Goal: Task Accomplishment & Management: Manage account settings

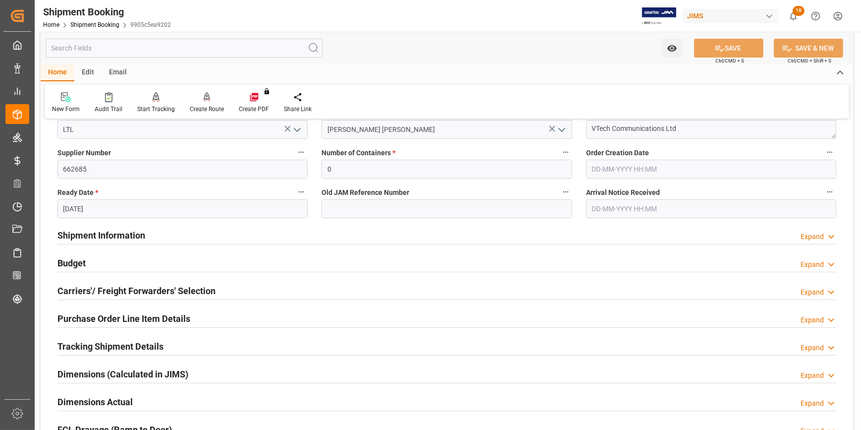
scroll to position [180, 0]
click at [230, 286] on div "Carriers'/ Freight Forwarders' Selection Expand" at bounding box center [446, 288] width 779 height 19
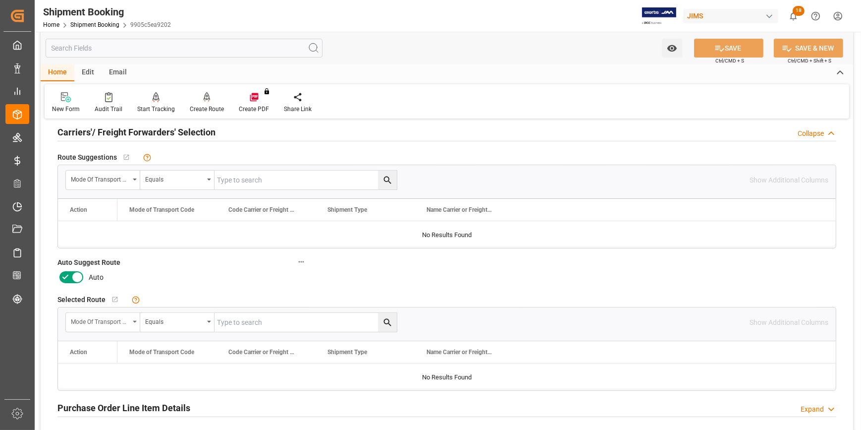
scroll to position [360, 0]
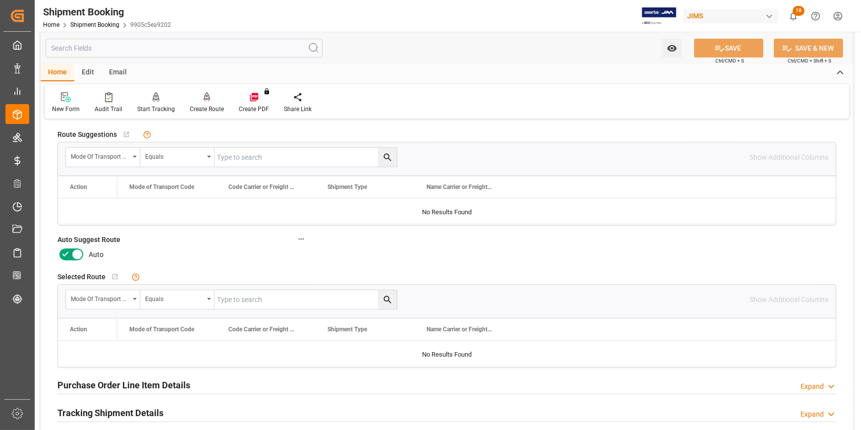
click at [67, 254] on icon at bounding box center [65, 254] width 12 height 12
click at [0, 0] on input "checkbox" at bounding box center [0, 0] width 0 height 0
click at [728, 45] on button "SAVE" at bounding box center [728, 48] width 69 height 19
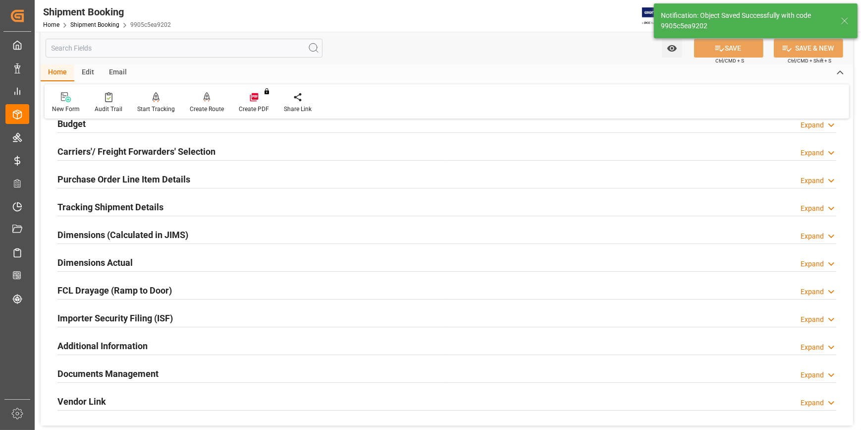
scroll to position [72, 0]
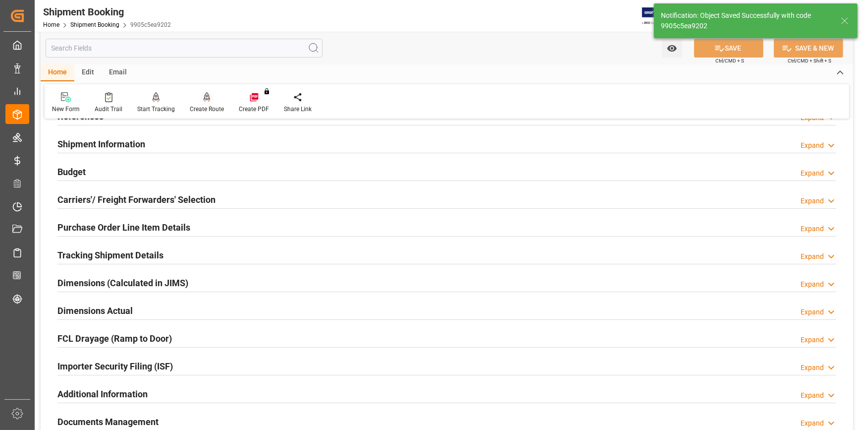
click at [206, 100] on icon at bounding box center [207, 97] width 7 height 10
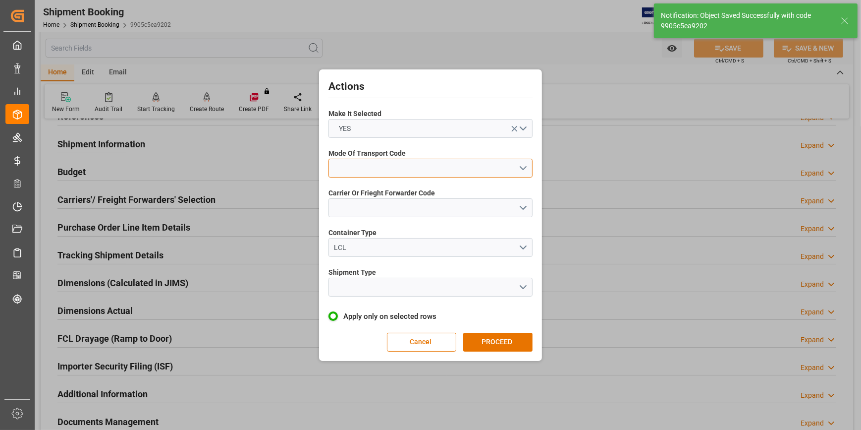
click at [523, 164] on button "open menu" at bounding box center [430, 168] width 204 height 19
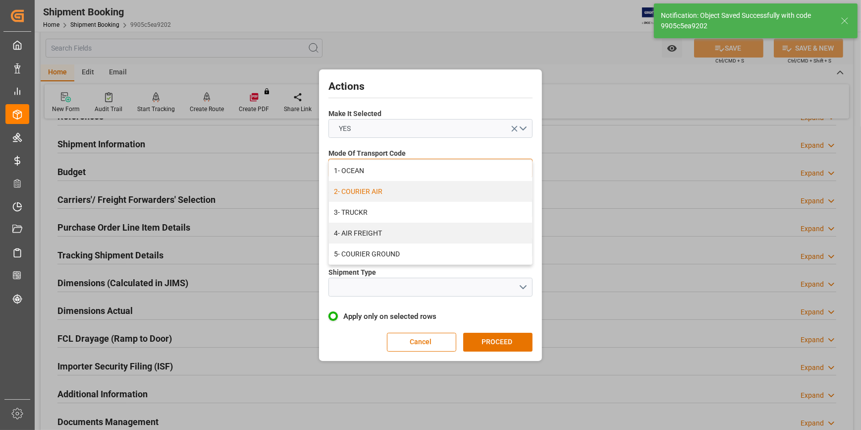
drag, startPoint x: 446, startPoint y: 191, endPoint x: 453, endPoint y: 193, distance: 6.7
click at [447, 191] on div "2- COURIER AIR" at bounding box center [430, 191] width 203 height 21
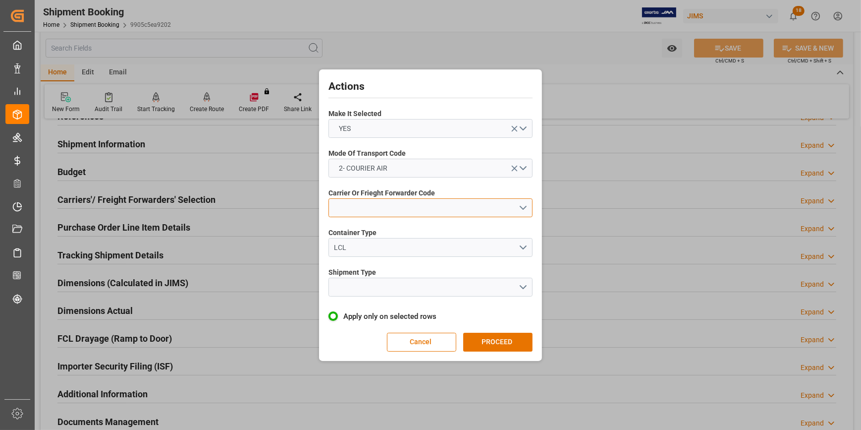
click at [525, 207] on button "open menu" at bounding box center [430, 207] width 204 height 19
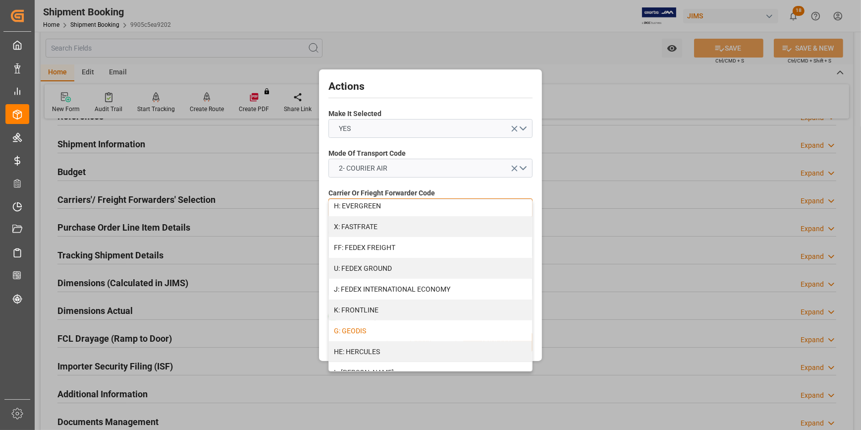
scroll to position [270, 0]
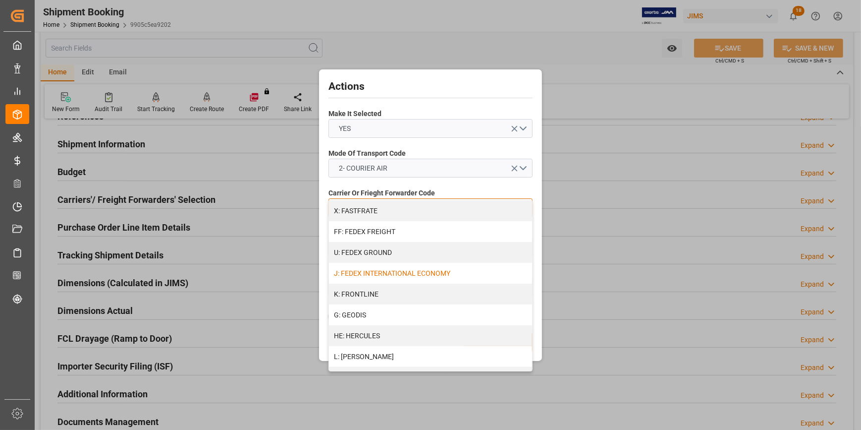
click at [416, 277] on div "J: FEDEX INTERNATIONAL ECONOMY" at bounding box center [430, 273] width 203 height 21
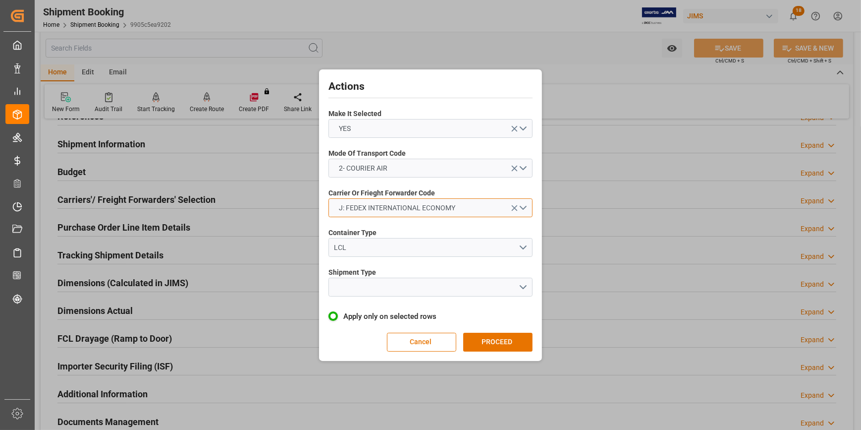
click at [523, 206] on button "J: FEDEX INTERNATIONAL ECONOMY" at bounding box center [430, 207] width 204 height 19
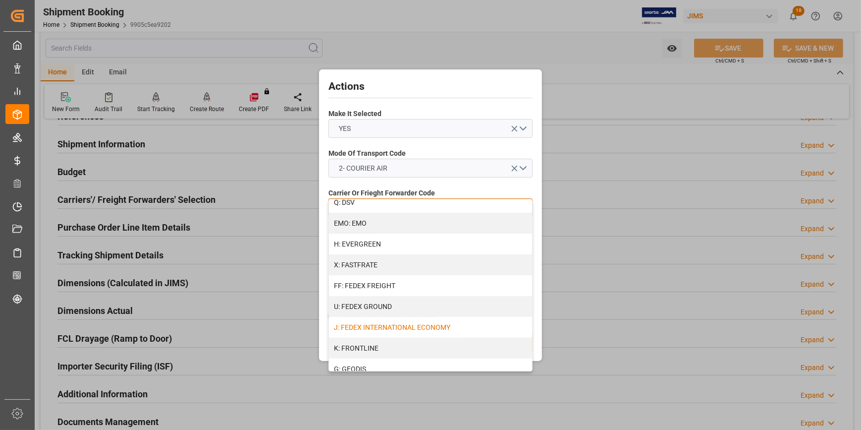
scroll to position [225, 0]
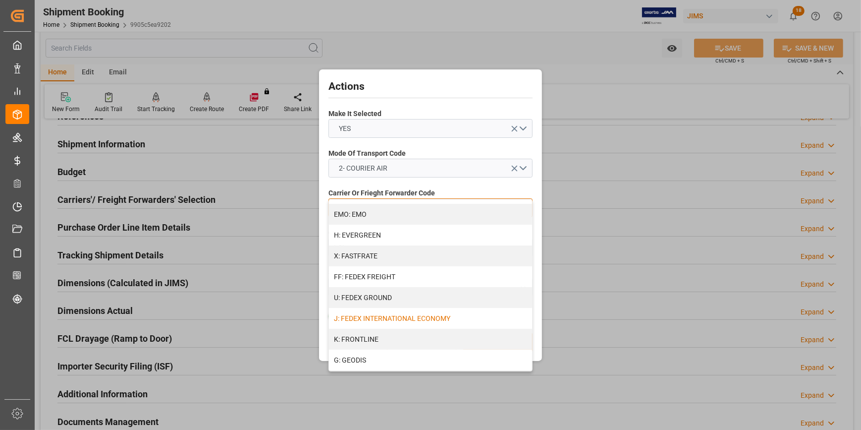
click at [434, 319] on div "J: FEDEX INTERNATIONAL ECONOMY" at bounding box center [430, 318] width 203 height 21
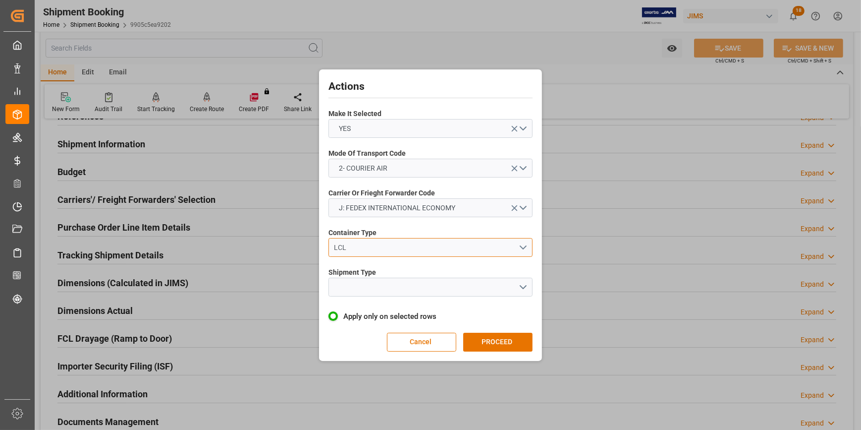
click at [522, 248] on button "LCL" at bounding box center [430, 247] width 204 height 19
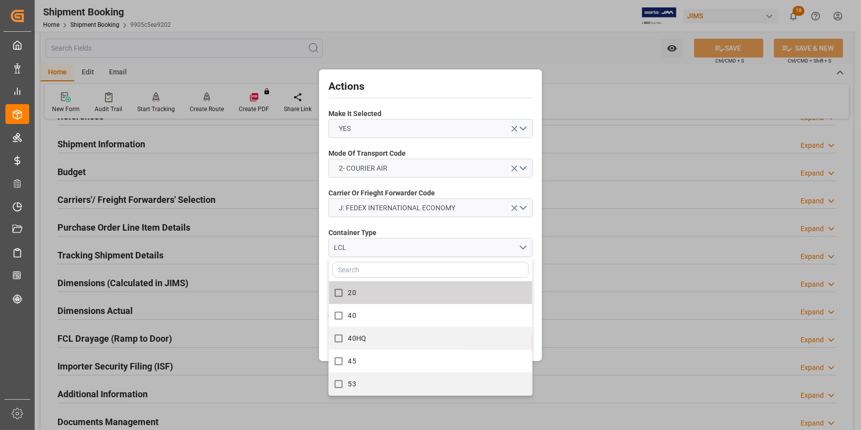
click at [505, 225] on div "Container Type LCL 20 40 40HQ 45 53" at bounding box center [430, 242] width 204 height 36
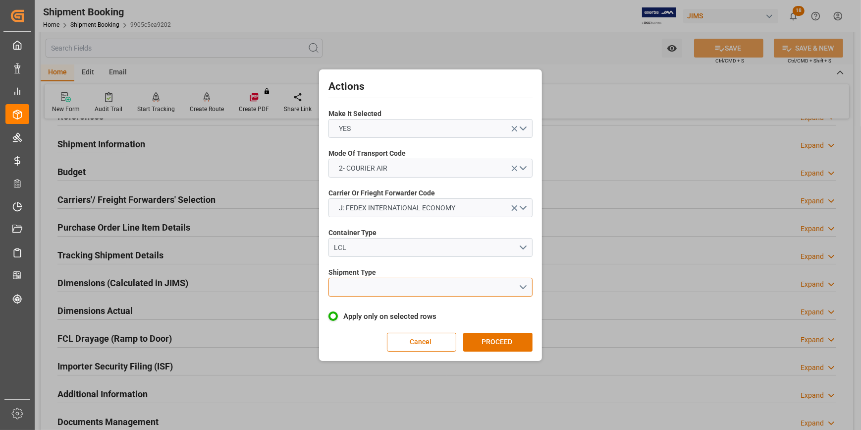
click at [522, 282] on button "open menu" at bounding box center [430, 286] width 204 height 19
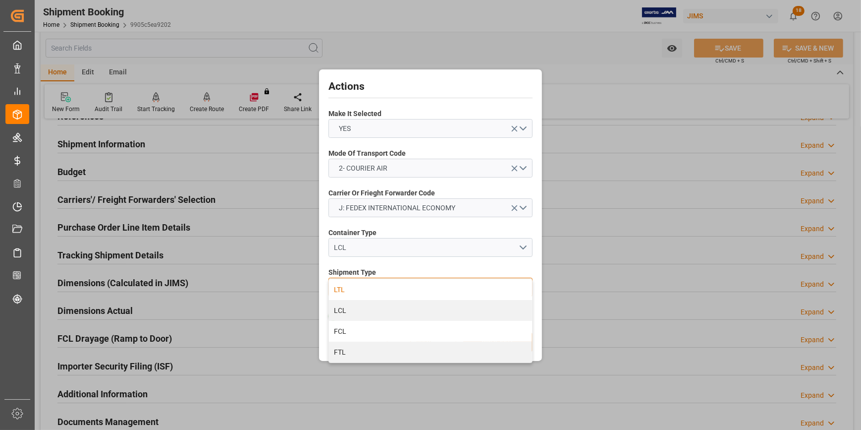
click at [391, 293] on div "LTL" at bounding box center [430, 289] width 203 height 21
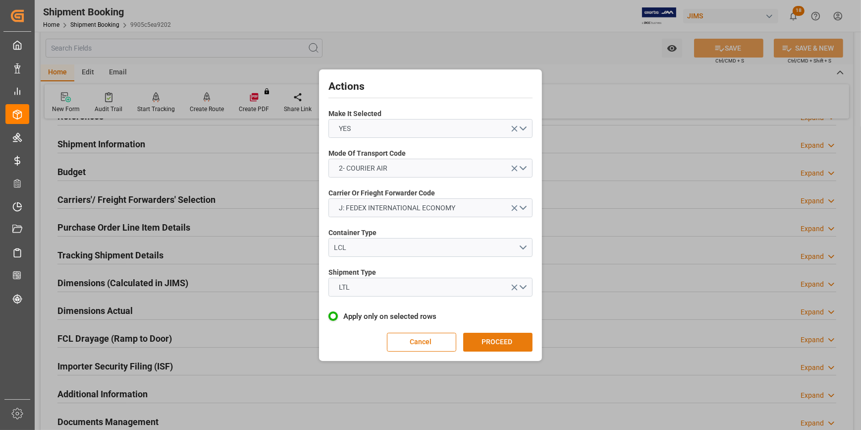
click at [498, 339] on button "PROCEED" at bounding box center [497, 341] width 69 height 19
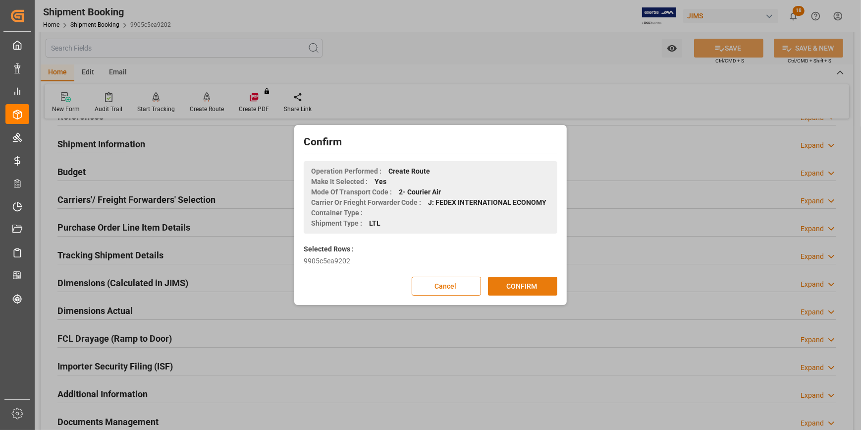
click at [525, 286] on button "CONFIRM" at bounding box center [522, 285] width 69 height 19
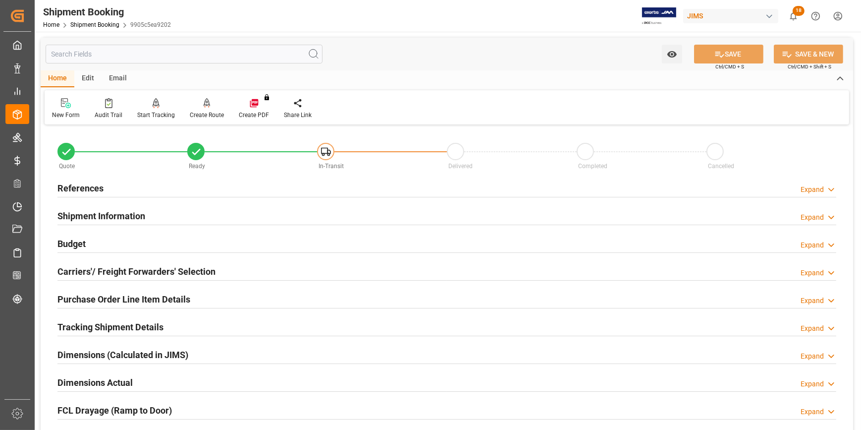
click at [203, 216] on div "Shipment Information Expand" at bounding box center [446, 215] width 779 height 19
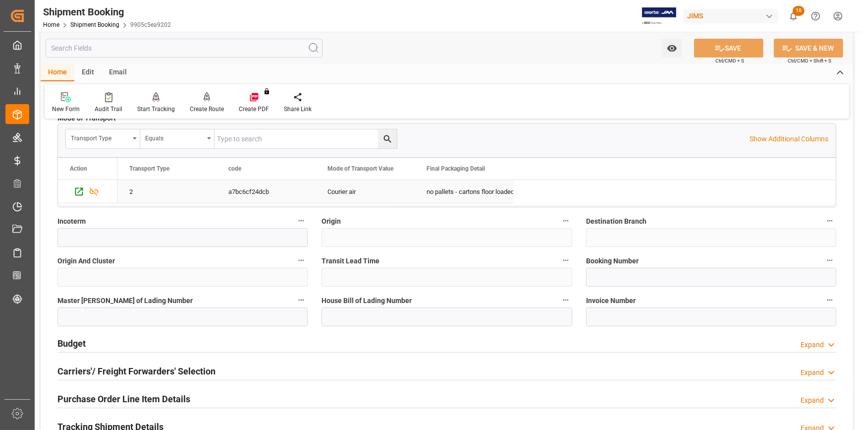
scroll to position [315, 0]
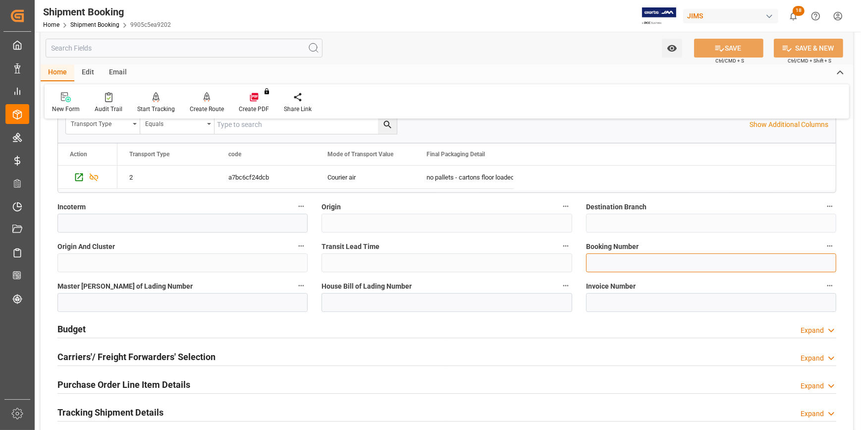
click at [614, 261] on input at bounding box center [711, 262] width 250 height 19
type input "472590115718"
click at [212, 329] on div "Budget Expand" at bounding box center [446, 328] width 779 height 19
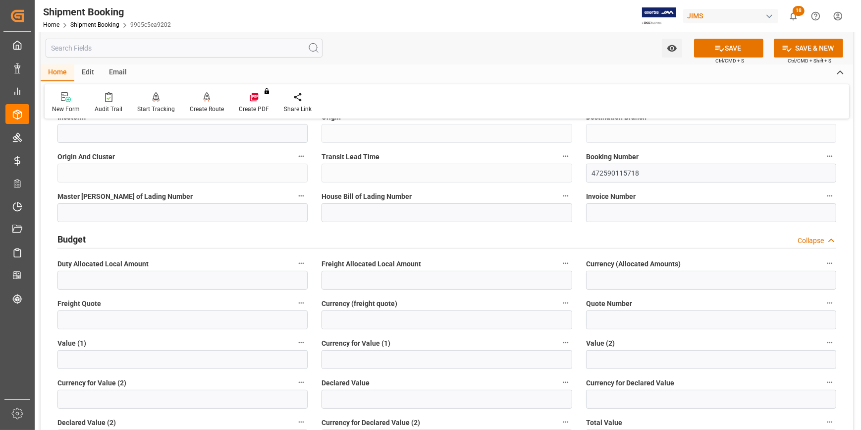
scroll to position [405, 0]
click at [129, 319] on input "text" at bounding box center [182, 319] width 250 height 19
type input "100"
click at [395, 318] on input at bounding box center [447, 319] width 250 height 19
type input "USD"
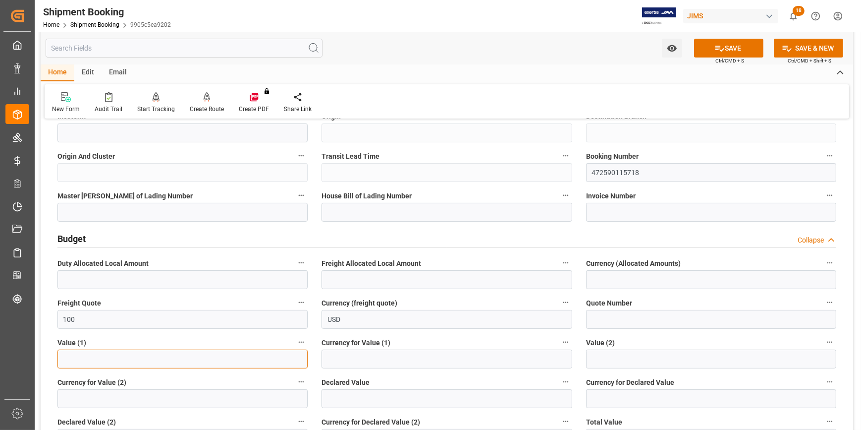
click at [131, 358] on input "text" at bounding box center [182, 358] width 250 height 19
type input "592.32"
click at [409, 357] on input at bounding box center [447, 358] width 250 height 19
type input "USD"
click at [739, 50] on button "SAVE" at bounding box center [728, 48] width 69 height 19
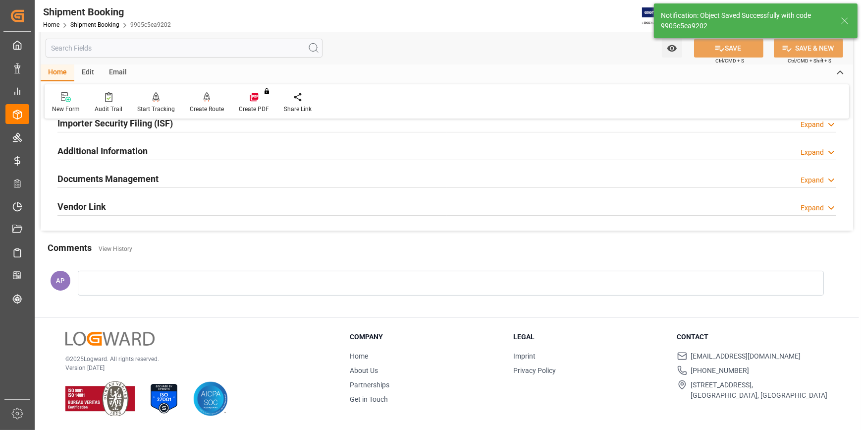
scroll to position [5, 0]
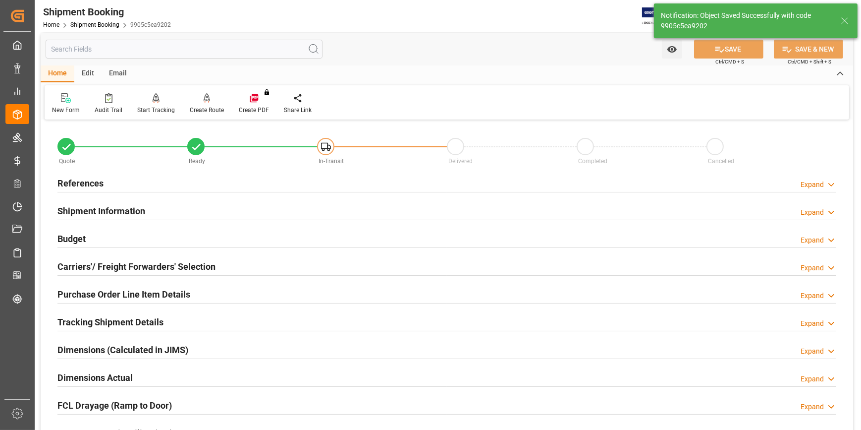
click at [252, 269] on div "Carriers'/ Freight Forwarders' Selection Expand" at bounding box center [446, 265] width 779 height 19
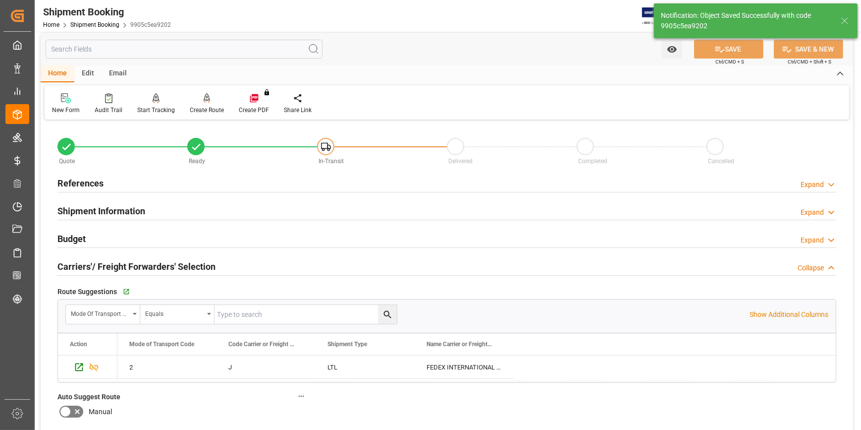
click at [255, 267] on div "Carriers'/ Freight Forwarders' Selection Collapse" at bounding box center [446, 265] width 779 height 19
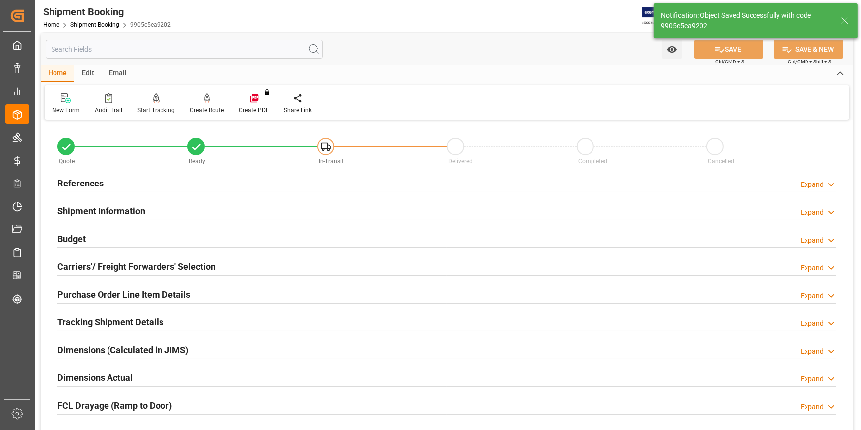
click at [208, 293] on div "Purchase Order Line Item Details Expand" at bounding box center [446, 293] width 779 height 19
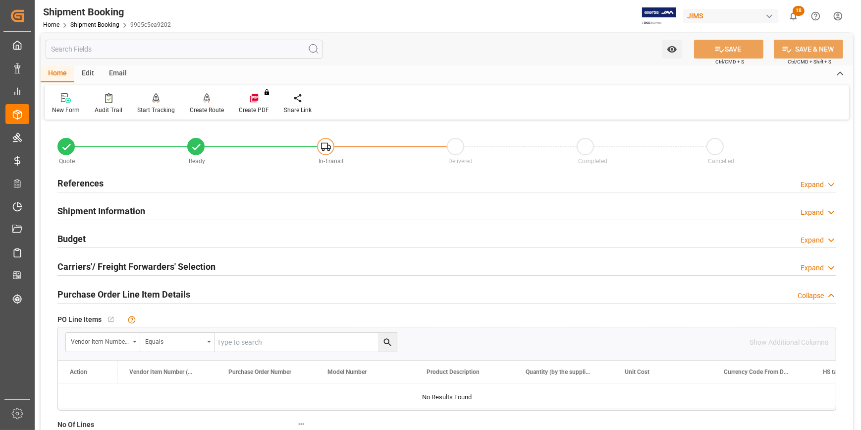
click at [215, 291] on div "Purchase Order Line Item Details Collapse" at bounding box center [446, 293] width 779 height 19
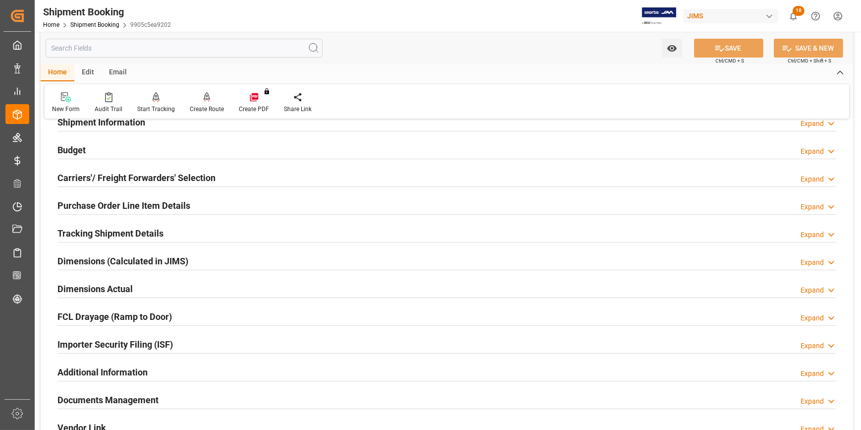
scroll to position [95, 0]
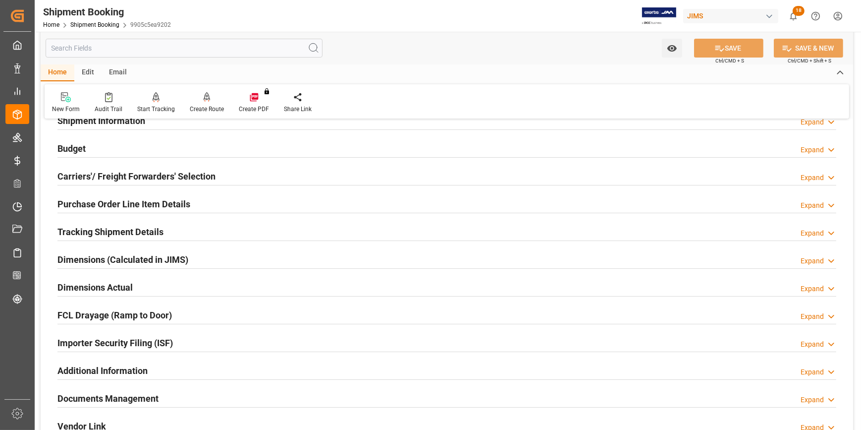
click at [188, 232] on div "Tracking Shipment Details Expand" at bounding box center [446, 230] width 779 height 19
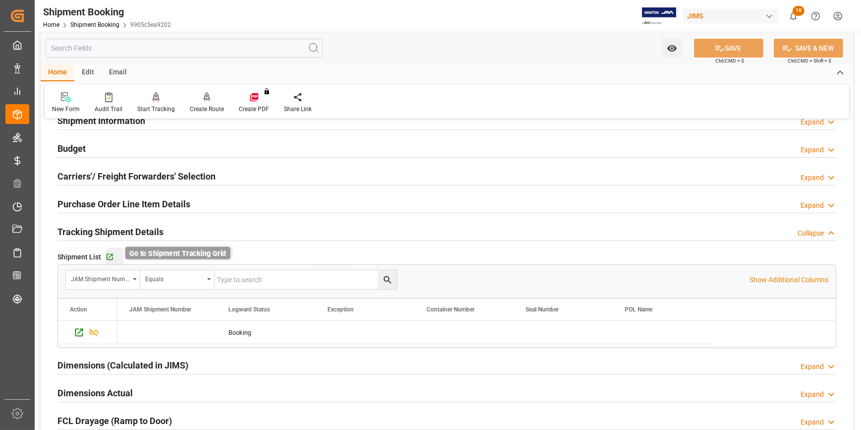
click at [110, 257] on icon "button" at bounding box center [110, 257] width 8 height 8
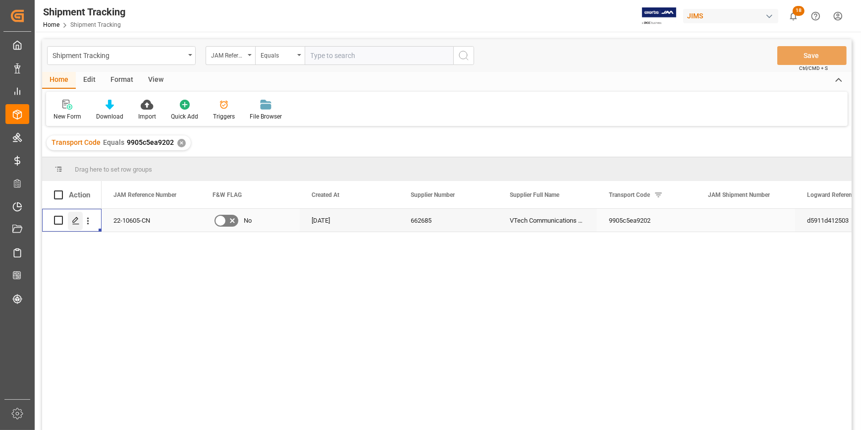
click at [74, 221] on polygon "Press SPACE to select this row." at bounding box center [75, 219] width 5 height 5
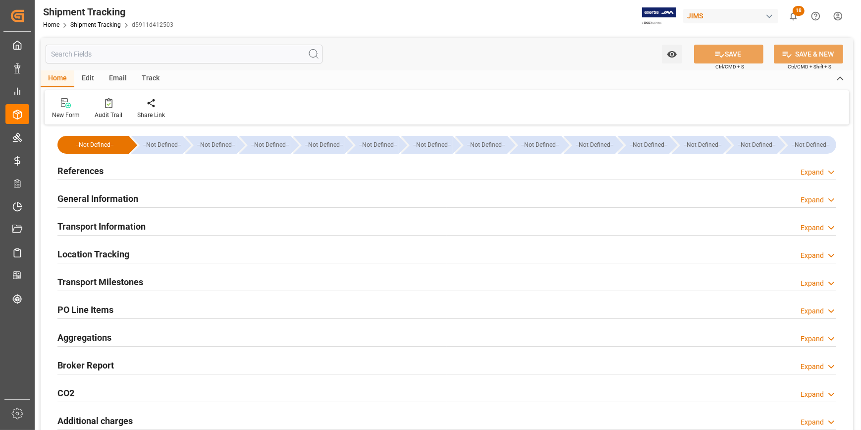
type input "[DATE]"
click at [163, 172] on div "References Expand" at bounding box center [446, 170] width 779 height 19
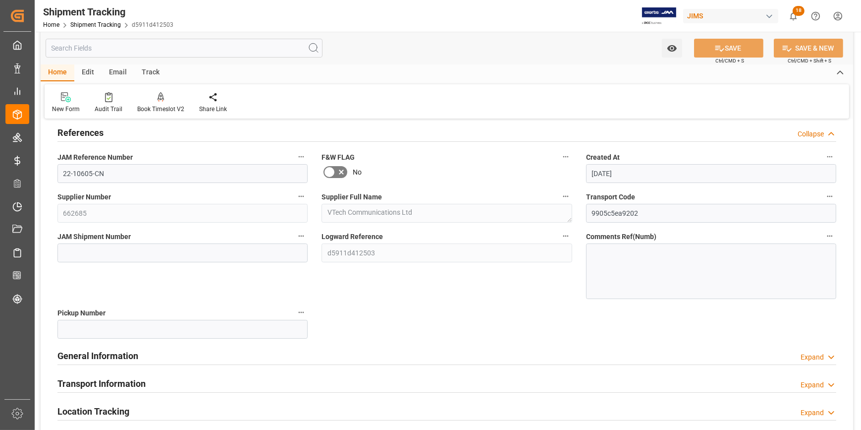
scroll to position [90, 0]
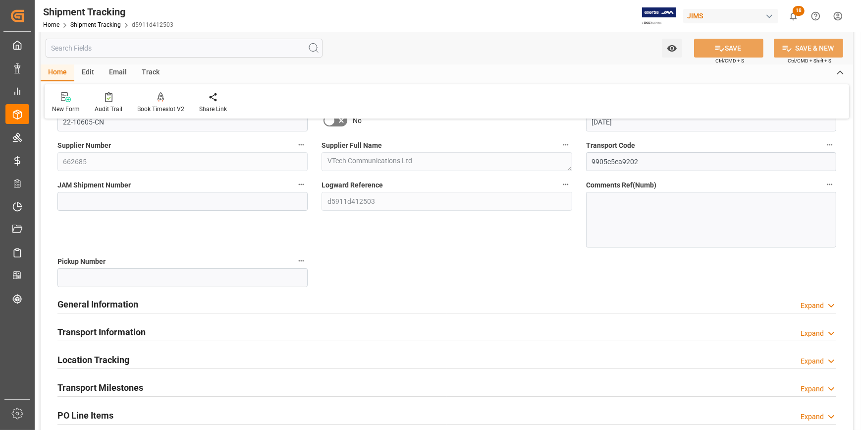
drag, startPoint x: 245, startPoint y: 308, endPoint x: 256, endPoint y: 306, distance: 10.6
click at [245, 308] on div "General Information Expand" at bounding box center [446, 303] width 779 height 19
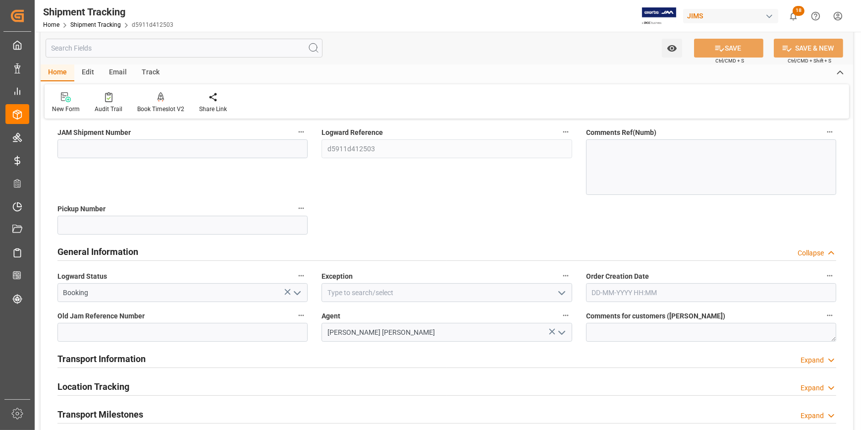
scroll to position [225, 0]
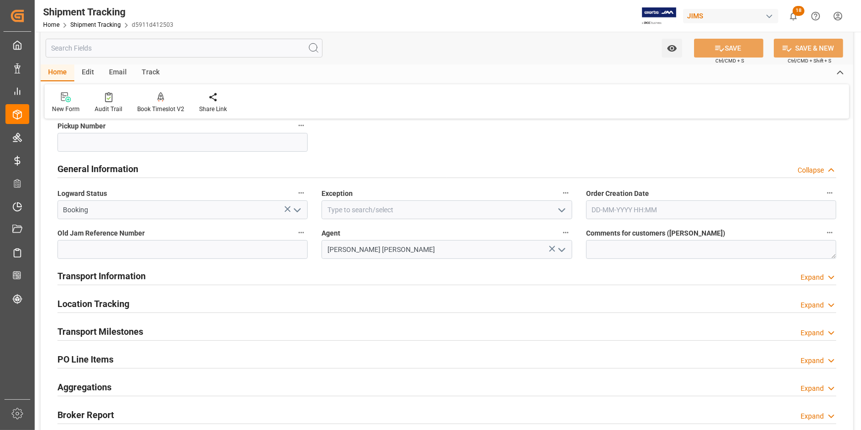
click at [561, 208] on icon "open menu" at bounding box center [562, 210] width 12 height 12
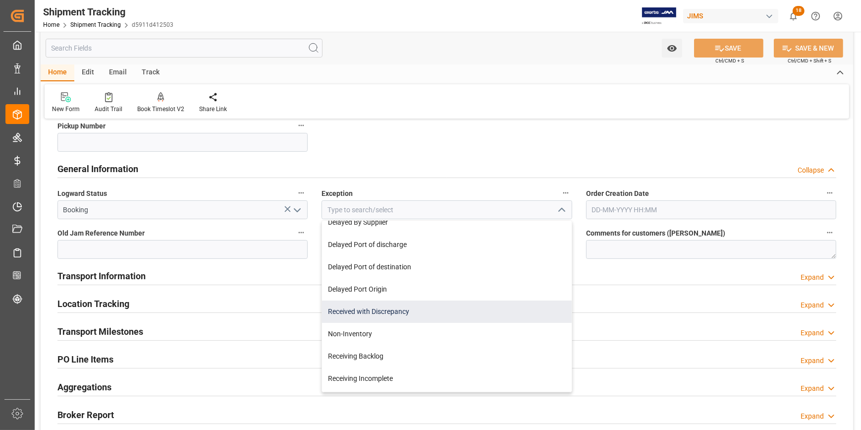
scroll to position [135, 0]
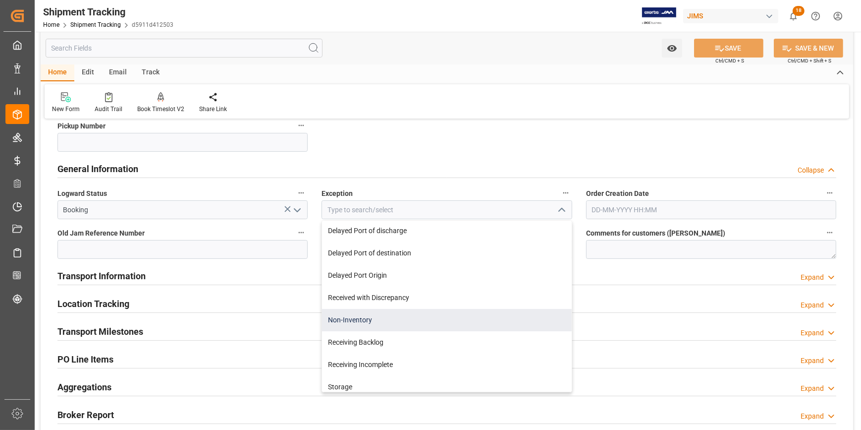
click at [440, 309] on div "Non-Inventory" at bounding box center [446, 320] width 249 height 22
type input "Non-Inventory"
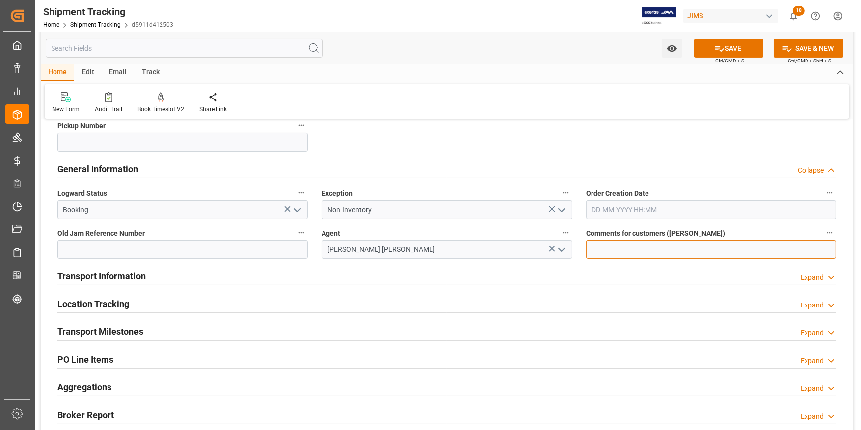
click at [627, 254] on textarea at bounding box center [711, 249] width 250 height 19
paste textarea "#SR-211892"
type textarea "Parts for [PERSON_NAME] -#SR-211892"
click at [332, 269] on div "Transport Information Expand" at bounding box center [446, 275] width 779 height 19
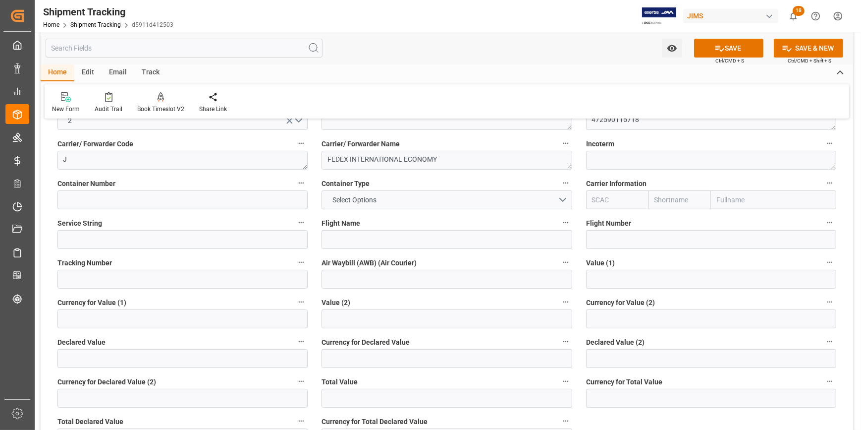
scroll to position [405, 0]
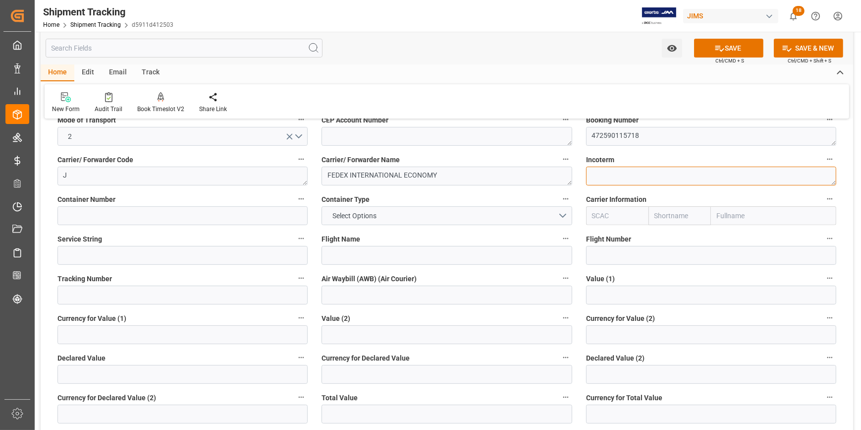
click at [602, 170] on textarea at bounding box center [711, 175] width 250 height 19
type textarea "e"
type textarea "EXWORKS HK"
click at [563, 216] on button "Select Options" at bounding box center [447, 215] width 250 height 19
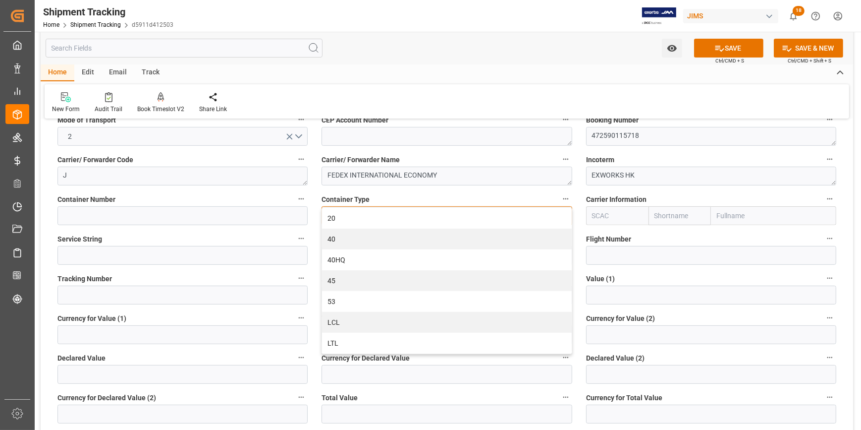
click at [412, 344] on div "LTL" at bounding box center [446, 342] width 249 height 21
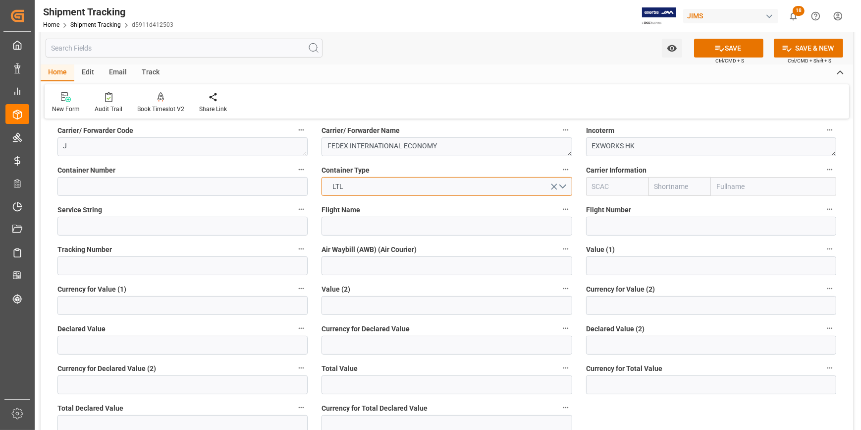
scroll to position [450, 0]
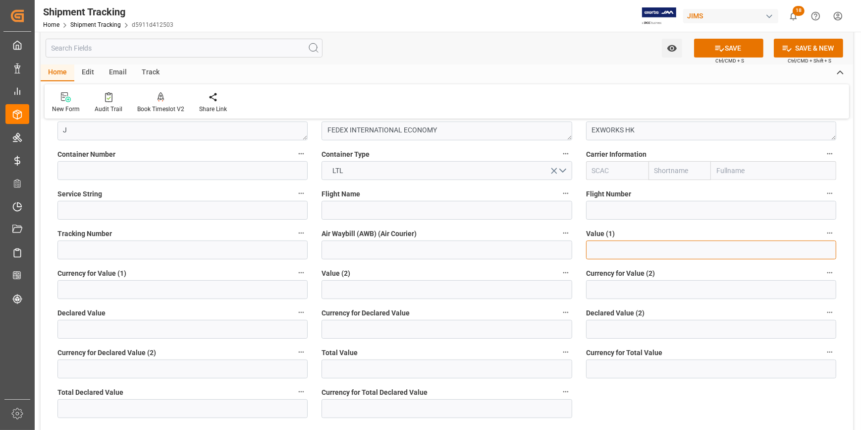
click at [597, 249] on input "text" at bounding box center [711, 249] width 250 height 19
type input "592.32"
click at [130, 286] on input at bounding box center [182, 289] width 250 height 19
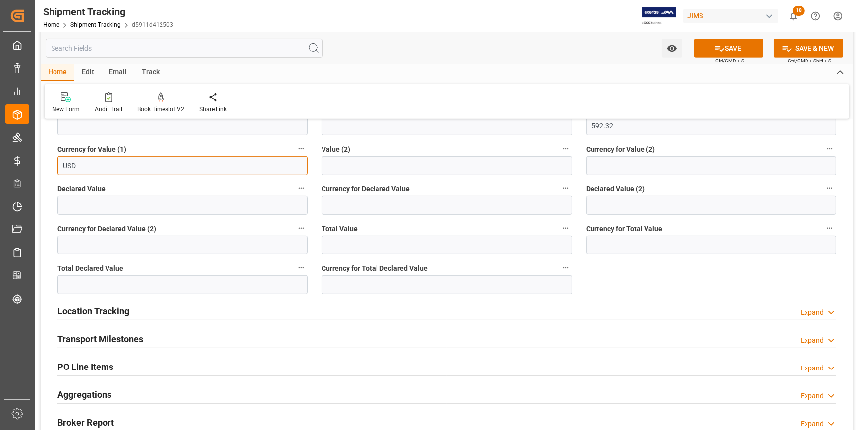
scroll to position [585, 0]
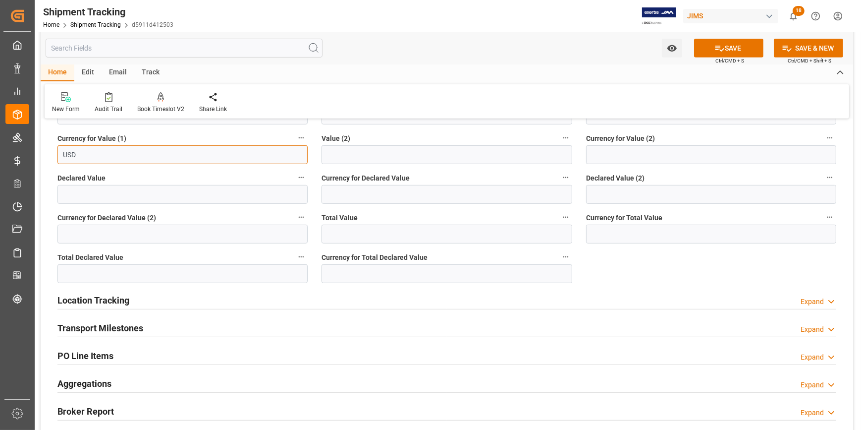
type input "USD"
click at [227, 299] on div "Location Tracking Expand" at bounding box center [446, 299] width 779 height 19
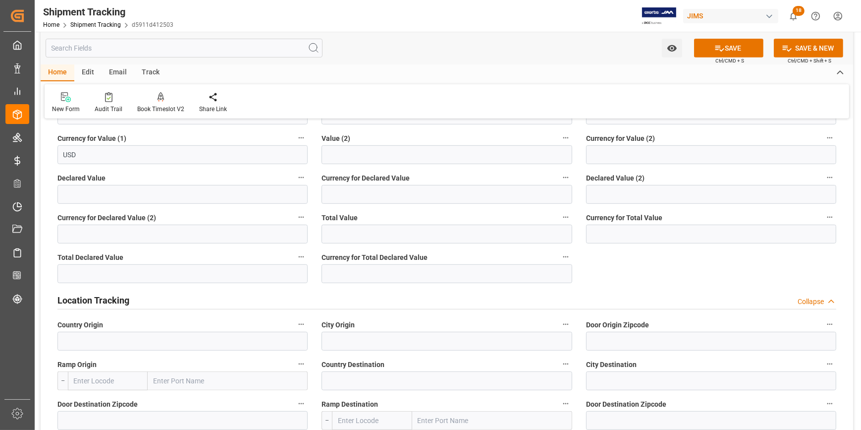
click at [235, 302] on div "Location Tracking Collapse" at bounding box center [446, 299] width 779 height 19
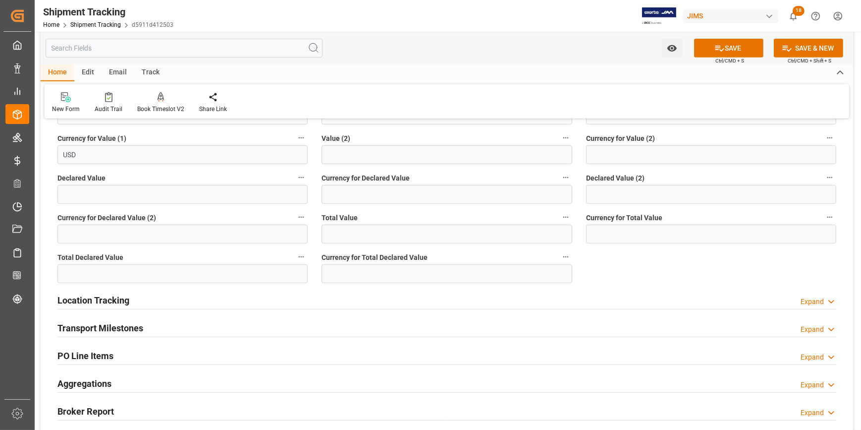
drag, startPoint x: 185, startPoint y: 330, endPoint x: 198, endPoint y: 330, distance: 12.9
click at [186, 330] on div "Transport Milestones Expand" at bounding box center [446, 327] width 779 height 19
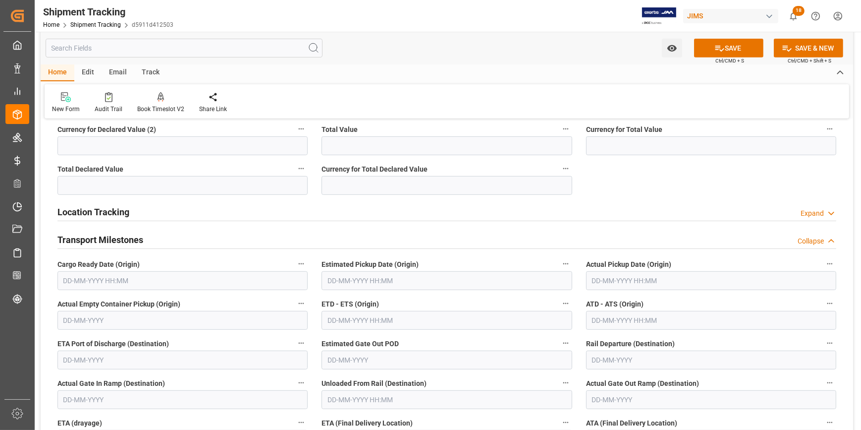
scroll to position [675, 0]
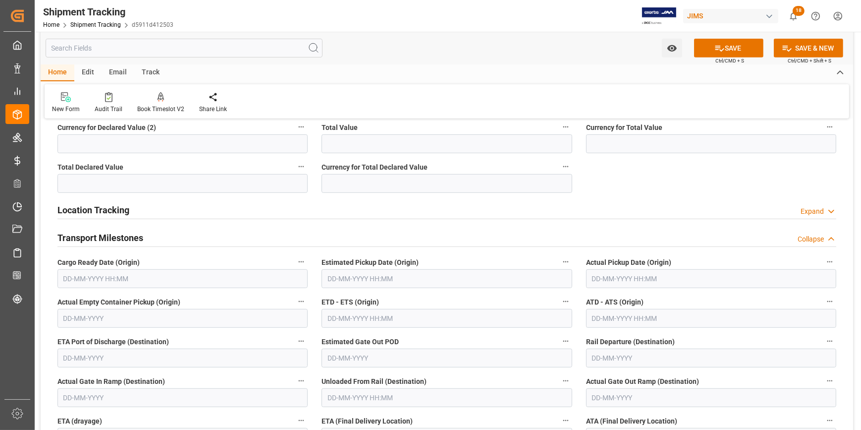
click at [117, 277] on input "text" at bounding box center [182, 278] width 250 height 19
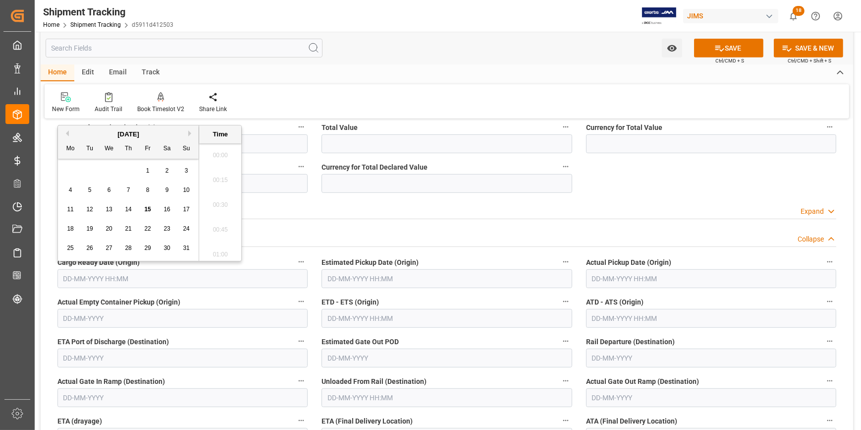
scroll to position [895, 0]
click at [129, 208] on span "14" at bounding box center [128, 209] width 6 height 7
type input "[DATE] 00:00"
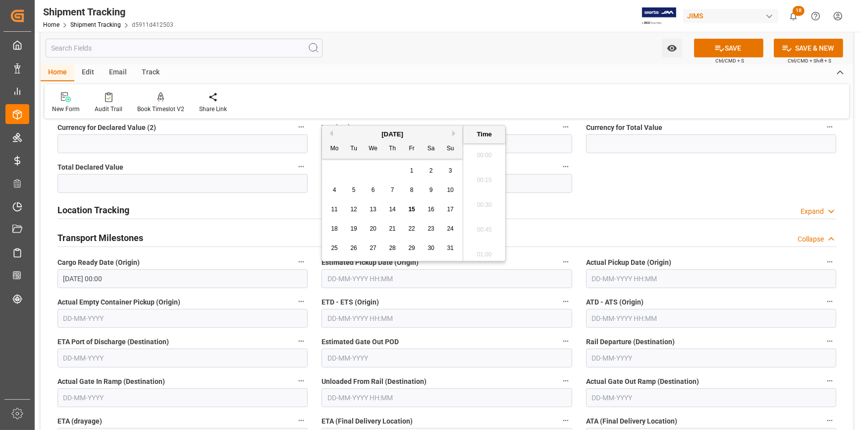
click at [343, 276] on input "text" at bounding box center [447, 278] width 250 height 19
click at [393, 208] on span "14" at bounding box center [392, 209] width 6 height 7
type input "[DATE] 00:00"
click at [651, 277] on input "text" at bounding box center [711, 278] width 250 height 19
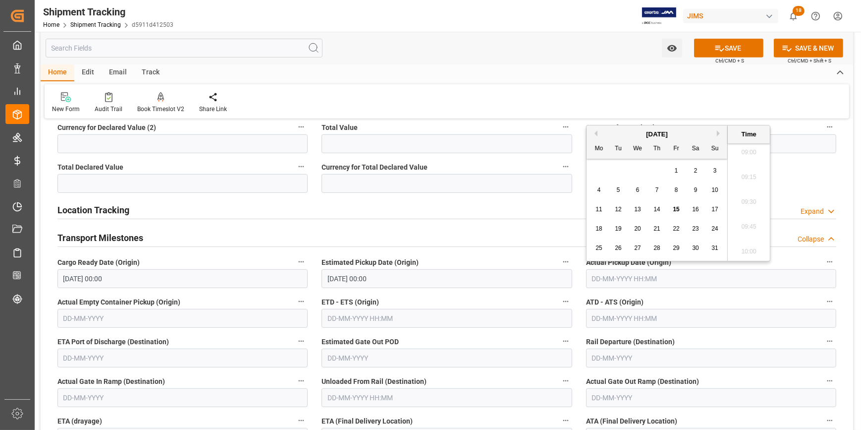
click at [656, 208] on span "14" at bounding box center [656, 209] width 6 height 7
type input "[DATE] 00:00"
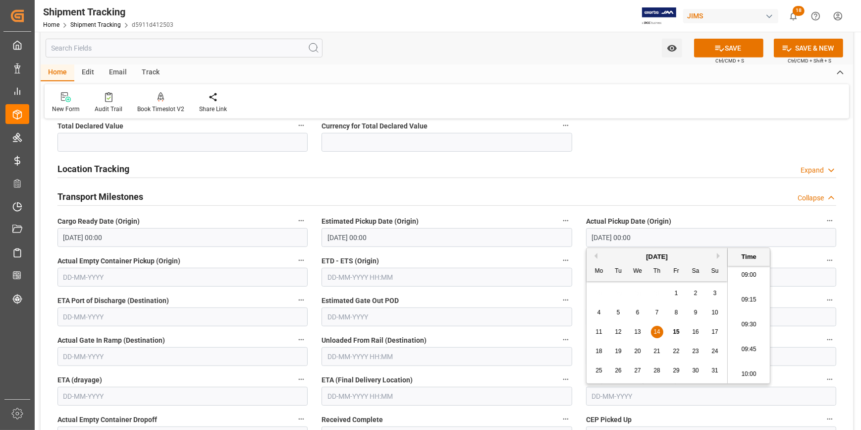
scroll to position [720, 0]
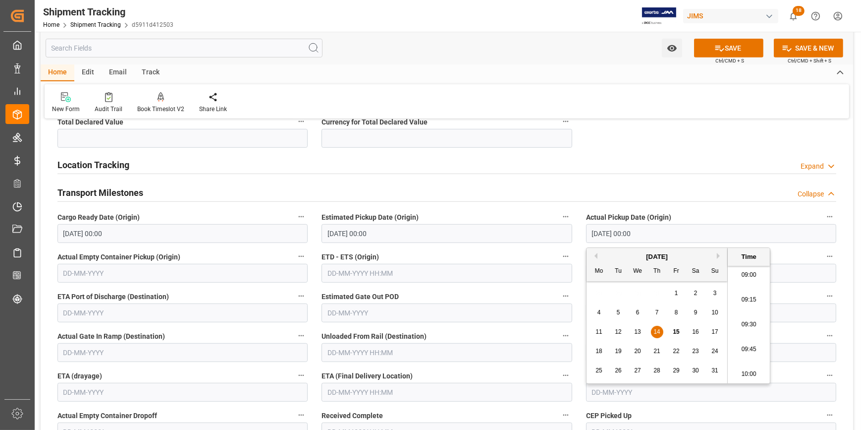
click at [367, 274] on input "text" at bounding box center [447, 273] width 250 height 19
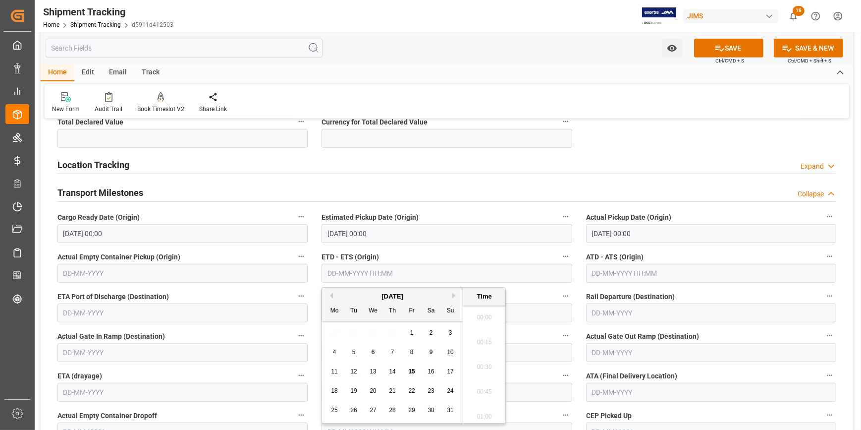
scroll to position [895, 0]
click at [393, 370] on span "14" at bounding box center [392, 371] width 6 height 7
type input "[DATE] 00:00"
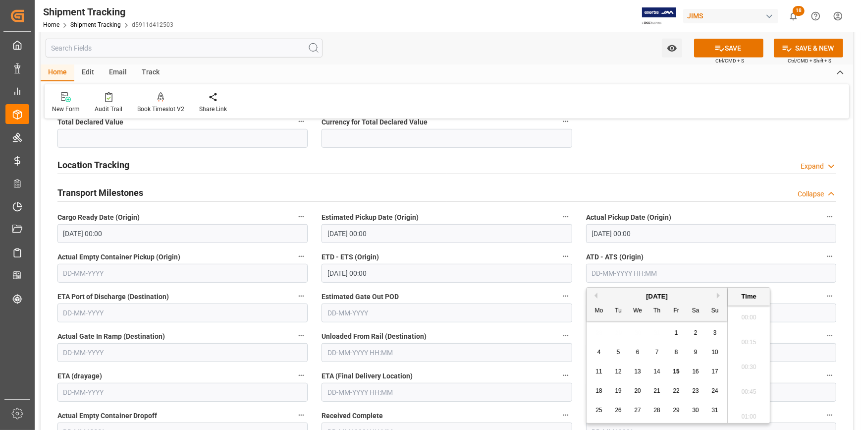
click at [633, 270] on input "text" at bounding box center [711, 273] width 250 height 19
click at [661, 370] on div "14" at bounding box center [657, 372] width 12 height 12
type input "[DATE] 00:00"
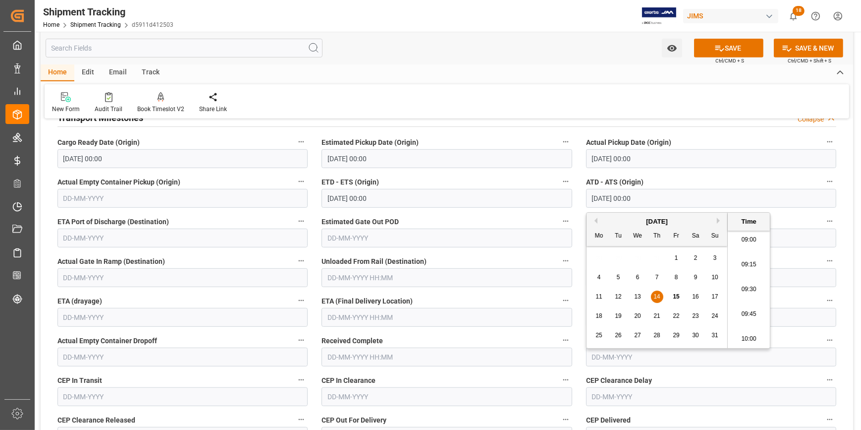
scroll to position [856, 0]
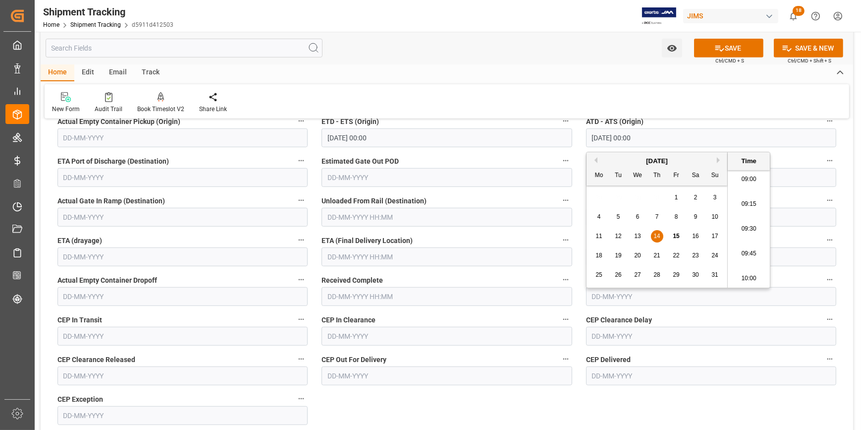
click at [376, 257] on input "text" at bounding box center [447, 256] width 250 height 19
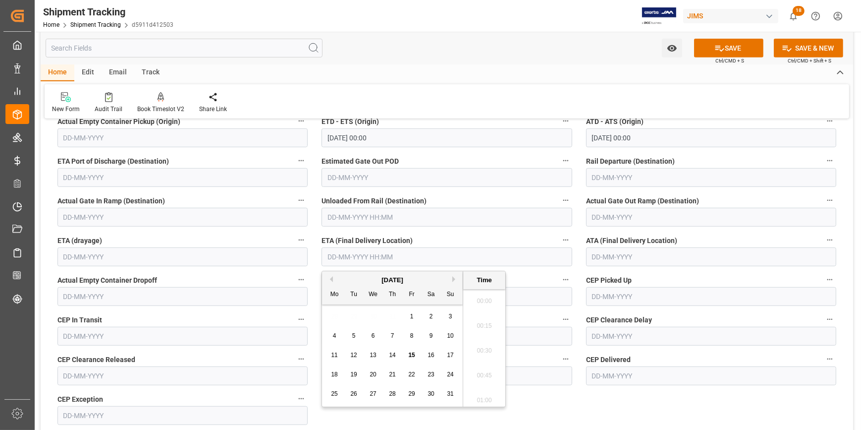
scroll to position [895, 0]
click at [335, 374] on span "18" at bounding box center [334, 374] width 6 height 7
type input "[DATE] 00:00"
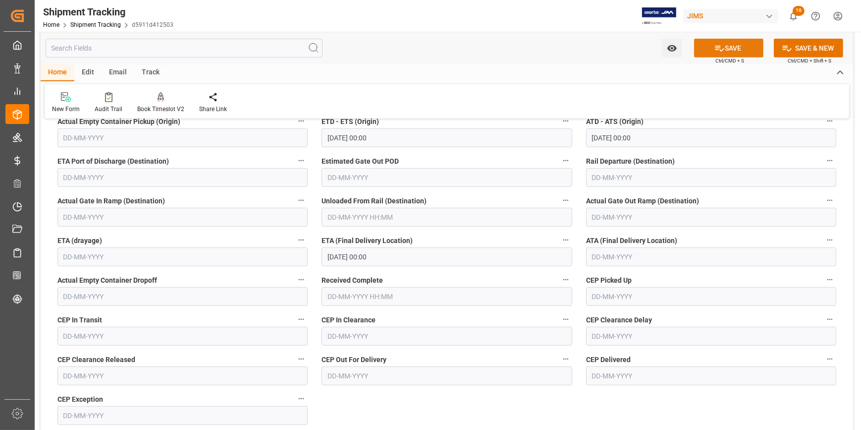
click at [725, 46] on button "SAVE" at bounding box center [728, 48] width 69 height 19
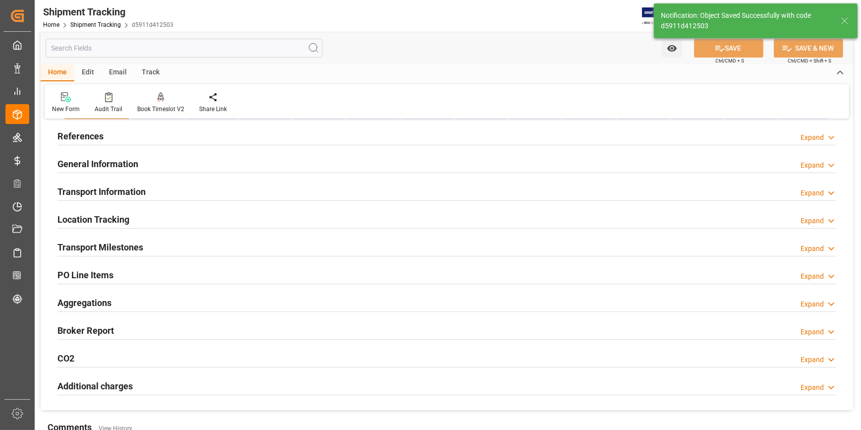
scroll to position [0, 0]
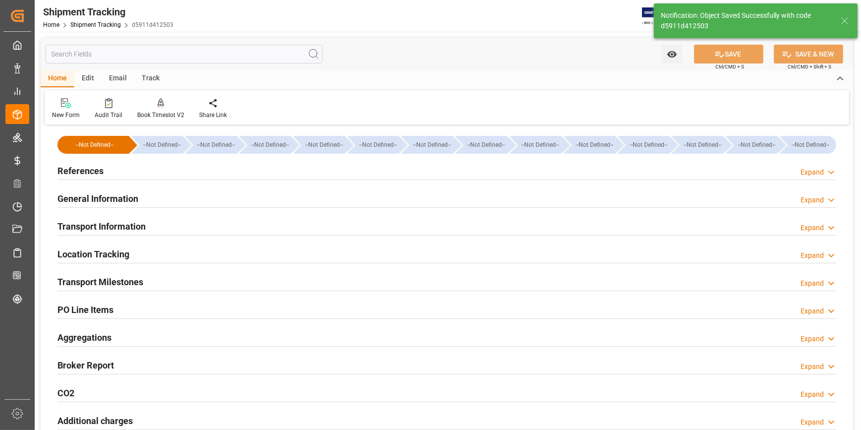
click at [276, 171] on div "References Expand" at bounding box center [446, 170] width 779 height 19
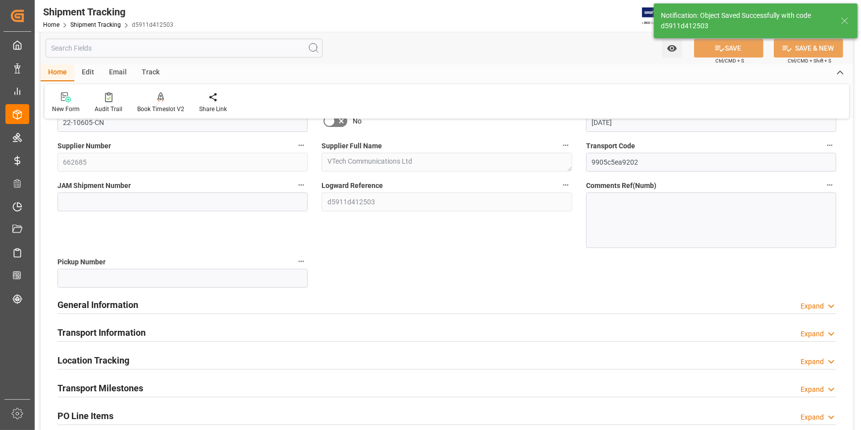
scroll to position [90, 0]
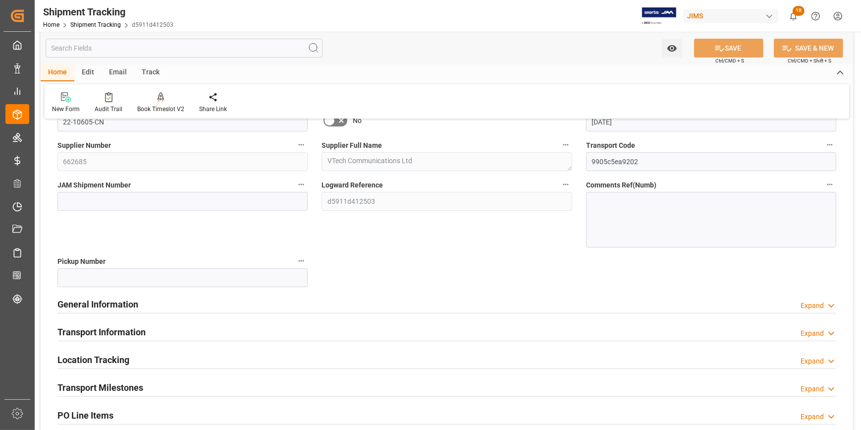
drag, startPoint x: 256, startPoint y: 304, endPoint x: 286, endPoint y: 306, distance: 30.3
click at [257, 304] on div "General Information Expand" at bounding box center [446, 303] width 779 height 19
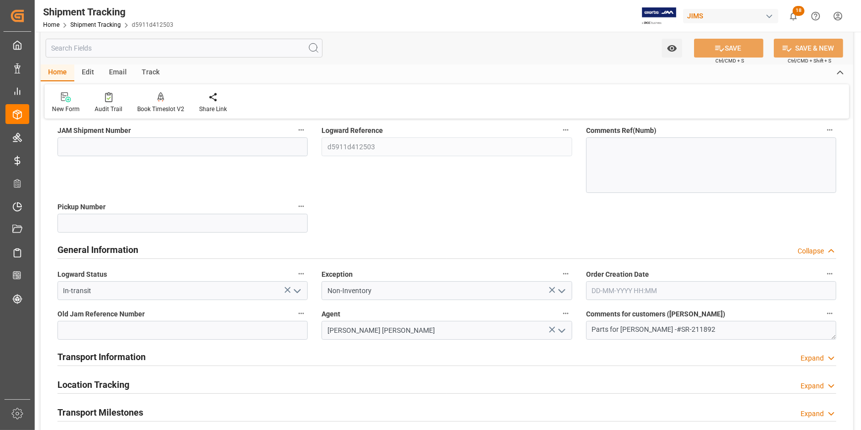
scroll to position [225, 0]
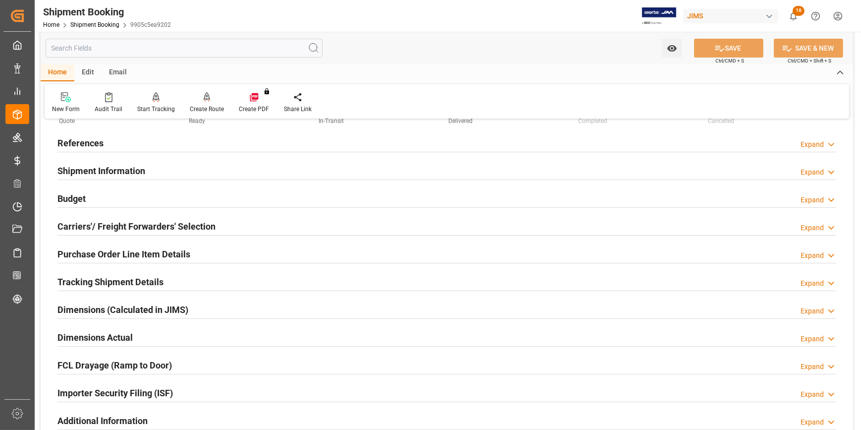
scroll to position [45, 0]
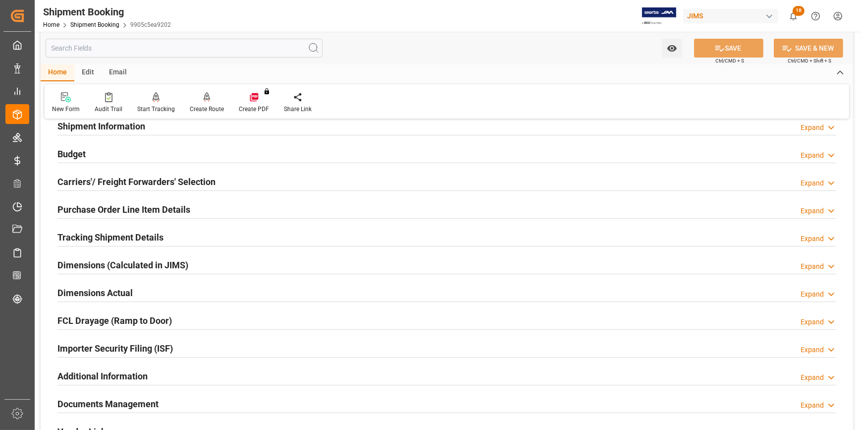
click at [206, 283] on div "Dimensions Actual Expand" at bounding box center [446, 291] width 779 height 19
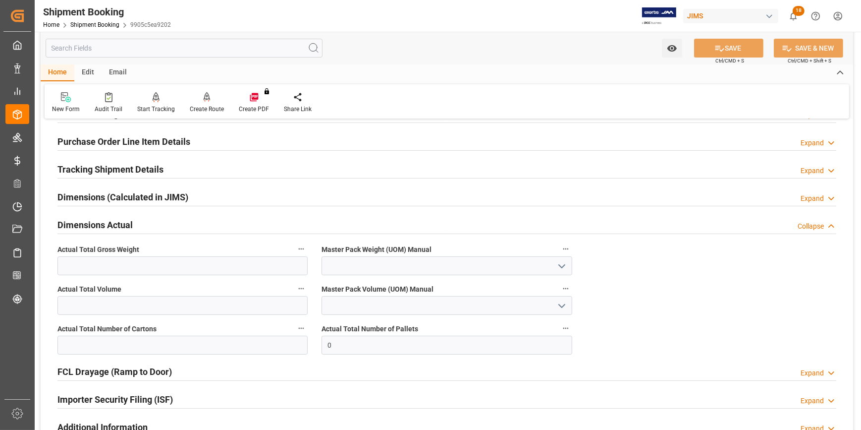
scroll to position [180, 0]
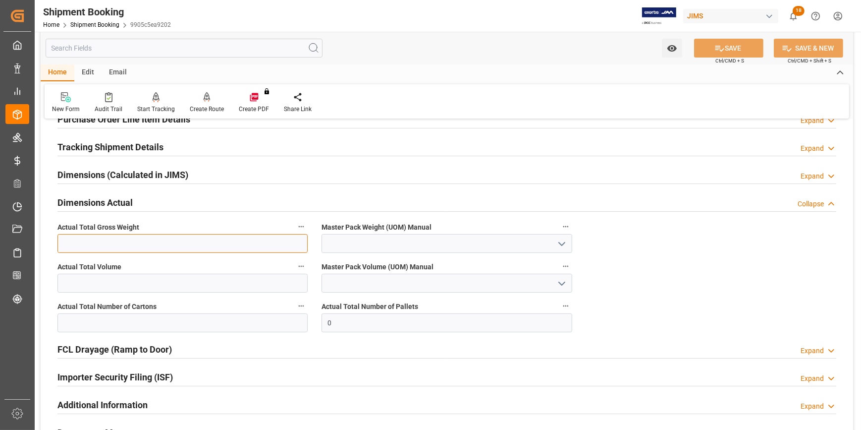
click at [174, 242] on input "text" at bounding box center [182, 243] width 250 height 19
type input "1"
click at [557, 240] on icon "open menu" at bounding box center [562, 244] width 12 height 12
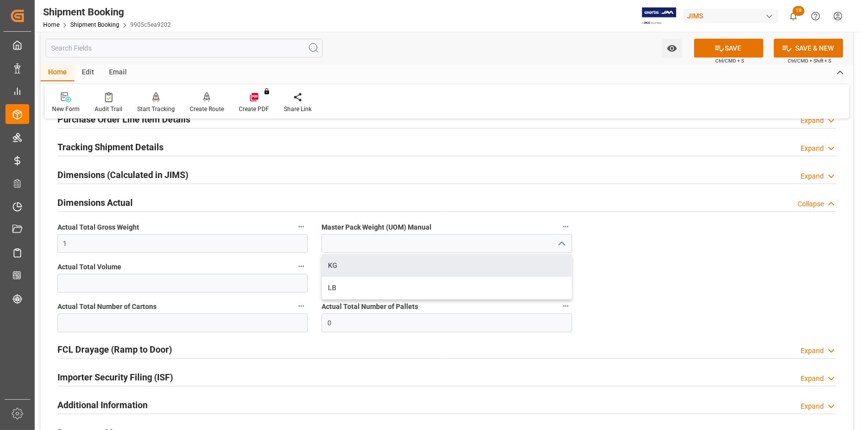
drag, startPoint x: 394, startPoint y: 258, endPoint x: 339, endPoint y: 268, distance: 56.3
click at [394, 259] on div "KG" at bounding box center [446, 265] width 249 height 22
type input "KG"
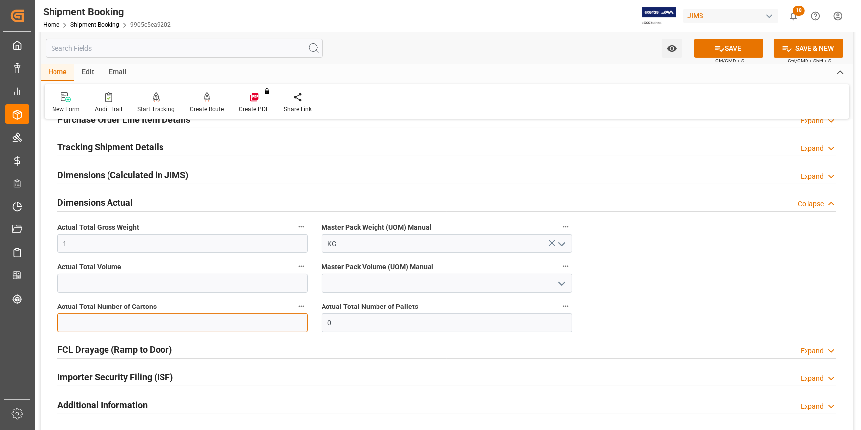
drag, startPoint x: 127, startPoint y: 324, endPoint x: 168, endPoint y: 316, distance: 42.0
click at [127, 323] on input "text" at bounding box center [182, 322] width 250 height 19
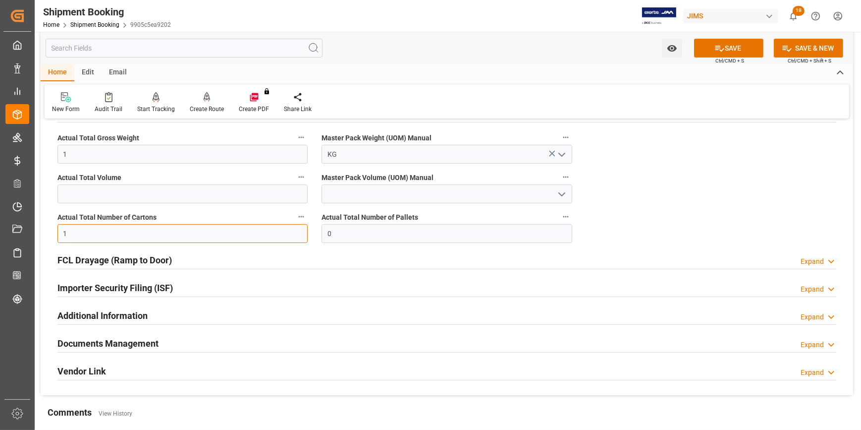
scroll to position [270, 0]
type input "1"
click at [218, 346] on div "Documents Management Expand" at bounding box center [446, 341] width 779 height 19
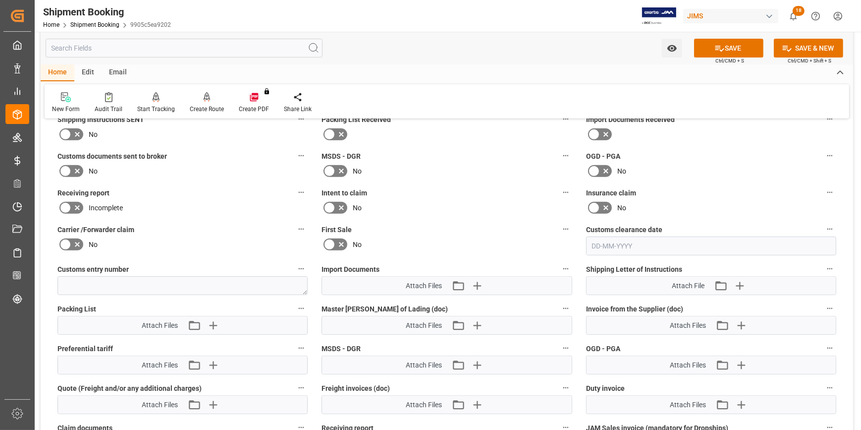
scroll to position [540, 0]
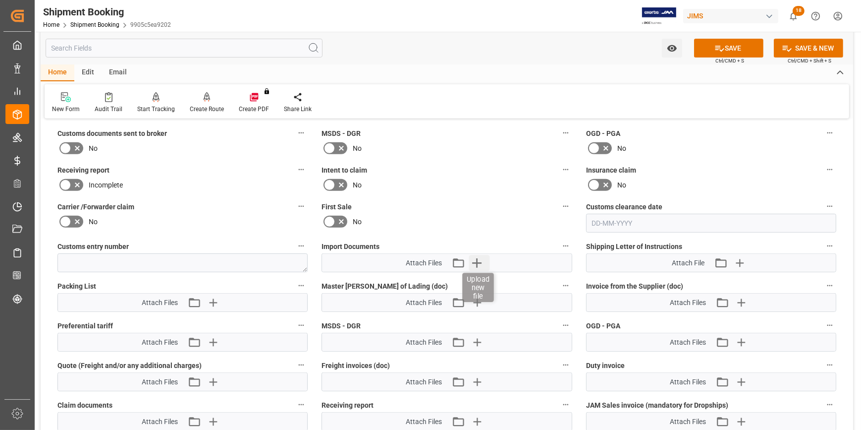
click at [473, 262] on icon "button" at bounding box center [477, 263] width 16 height 16
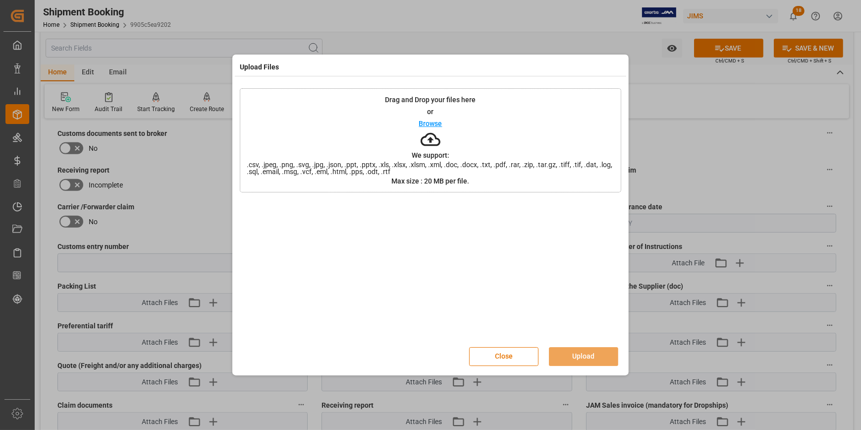
click at [430, 120] on p "Browse" at bounding box center [430, 123] width 23 height 7
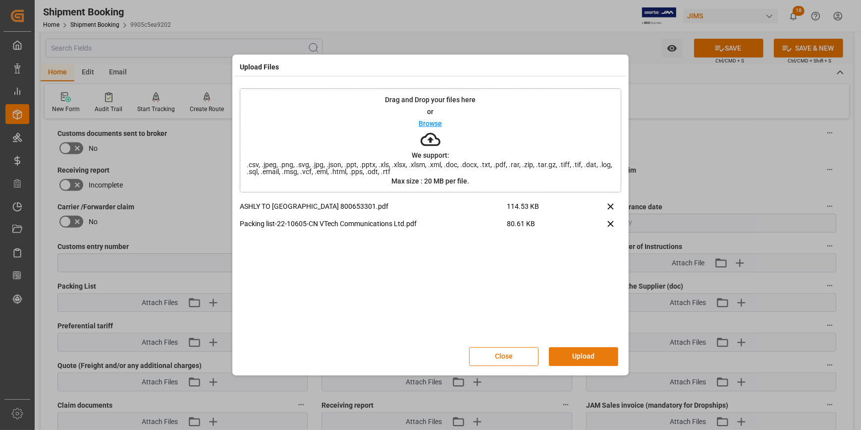
click at [582, 356] on button "Upload" at bounding box center [583, 356] width 69 height 19
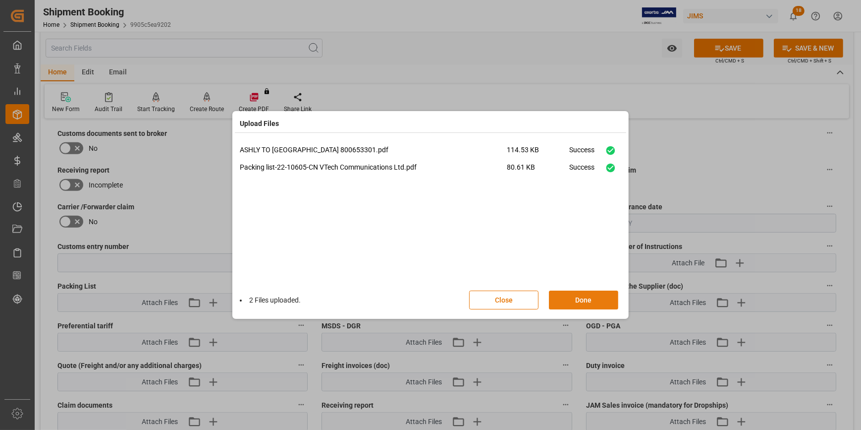
click at [586, 299] on button "Done" at bounding box center [583, 299] width 69 height 19
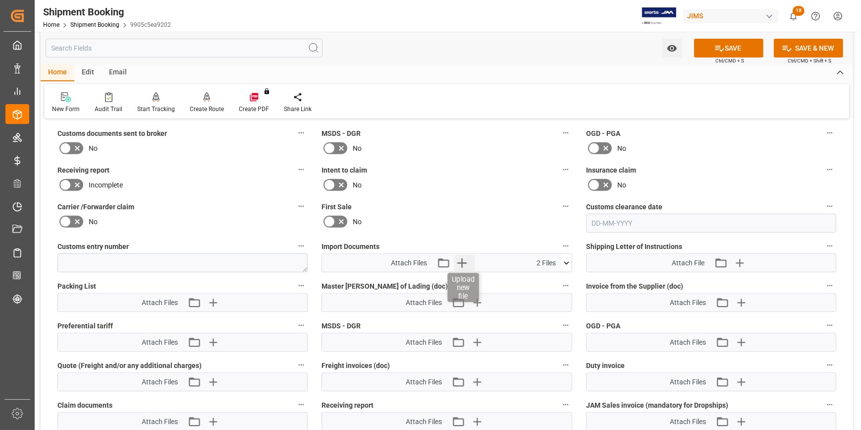
click at [457, 257] on icon "button" at bounding box center [462, 263] width 16 height 16
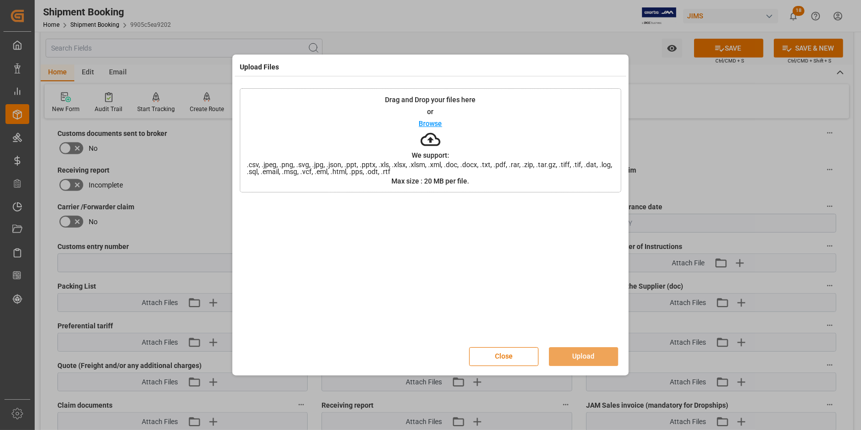
click at [429, 123] on p "Browse" at bounding box center [430, 123] width 23 height 7
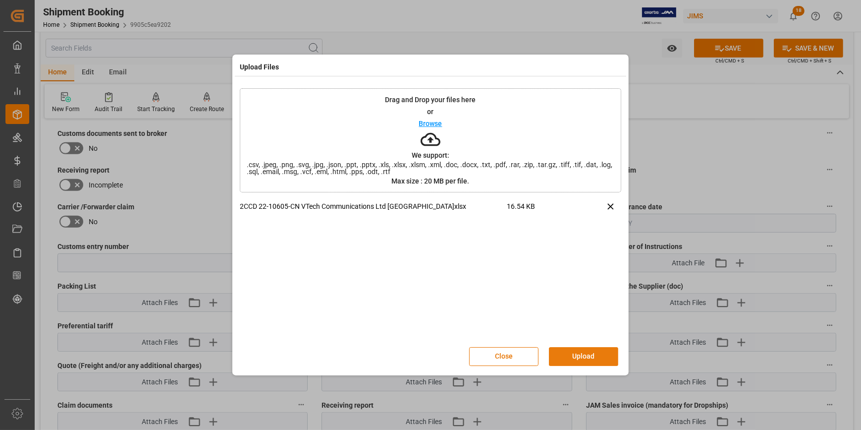
click at [589, 355] on button "Upload" at bounding box center [583, 356] width 69 height 19
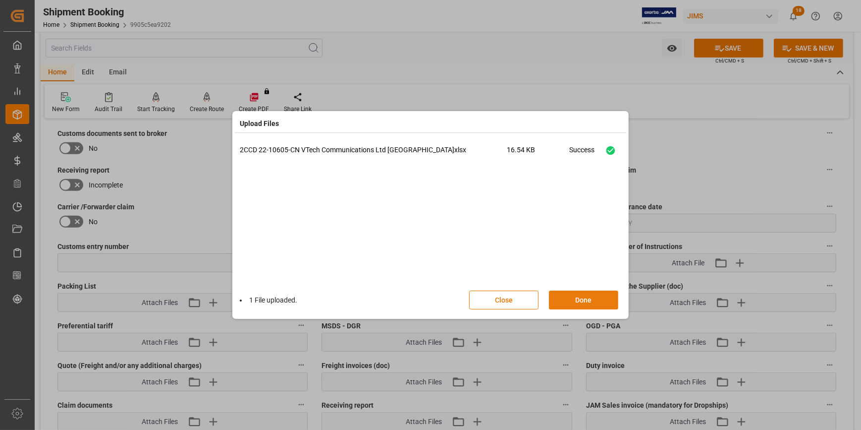
click at [594, 302] on button "Done" at bounding box center [583, 299] width 69 height 19
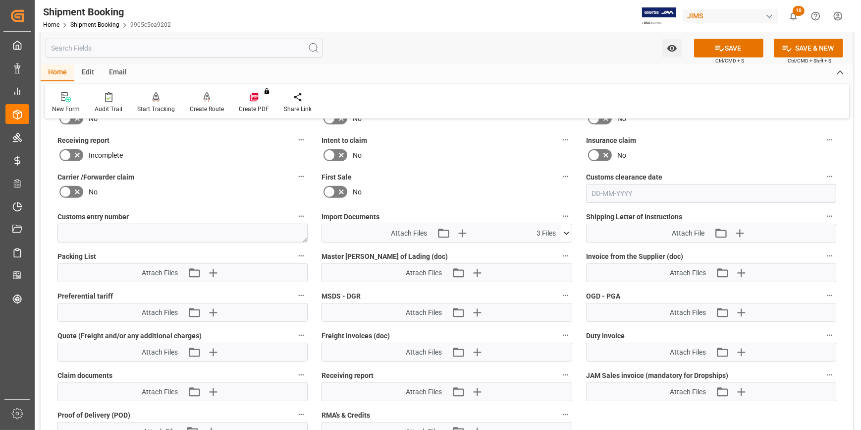
scroll to position [585, 0]
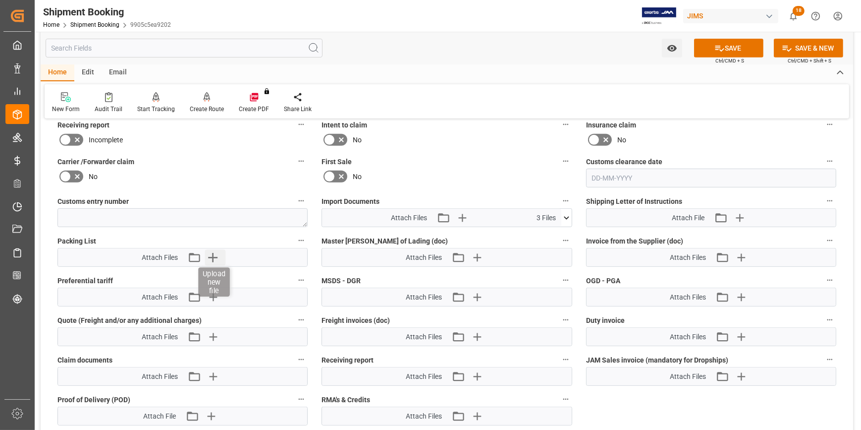
click at [215, 254] on icon "button" at bounding box center [213, 257] width 16 height 16
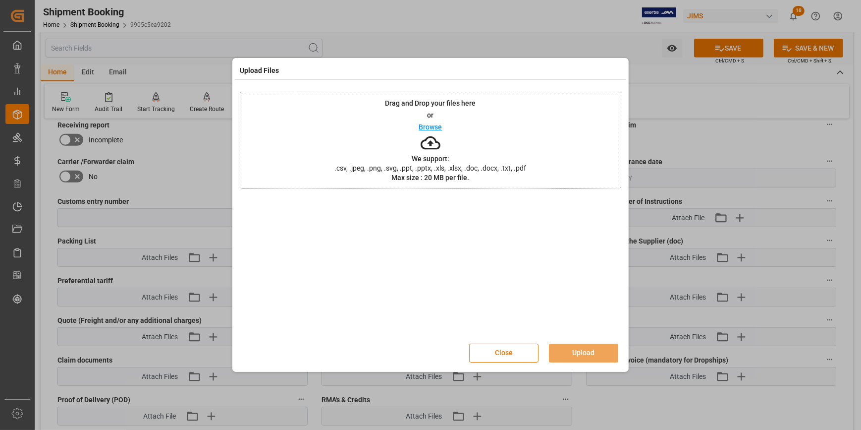
click at [431, 119] on div "Drag and Drop your files here or Browse We support: .csv, .jpeg, .png, .svg, .p…" at bounding box center [430, 140] width 381 height 97
click at [592, 353] on button "Upload" at bounding box center [583, 352] width 69 height 19
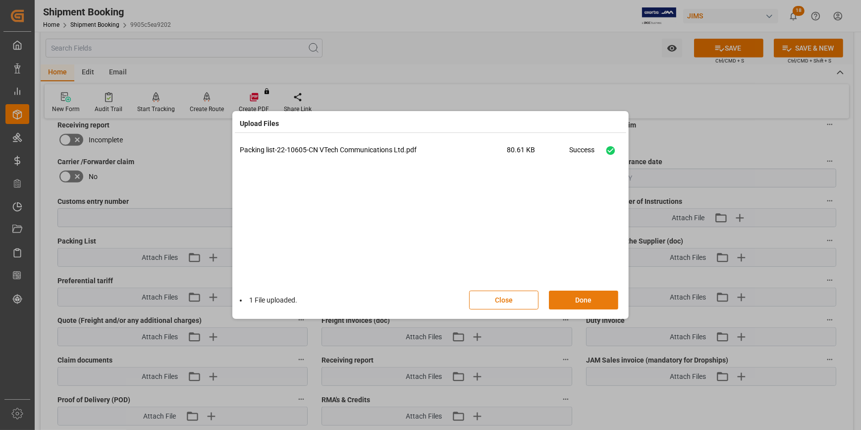
click at [580, 297] on button "Done" at bounding box center [583, 299] width 69 height 19
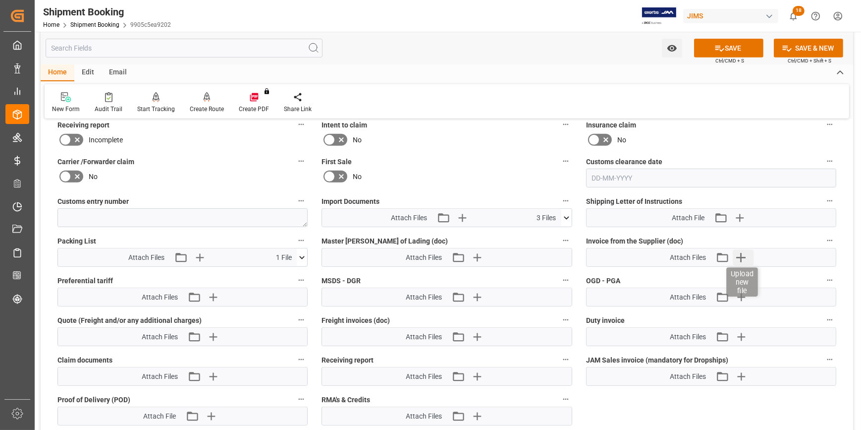
click at [742, 259] on icon "button" at bounding box center [741, 257] width 16 height 16
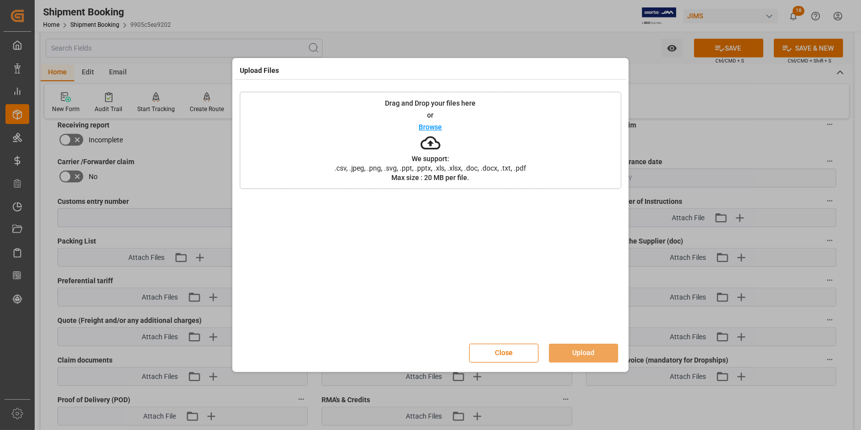
click at [434, 125] on p "Browse" at bounding box center [430, 126] width 23 height 7
click at [599, 350] on button "Upload" at bounding box center [583, 352] width 69 height 19
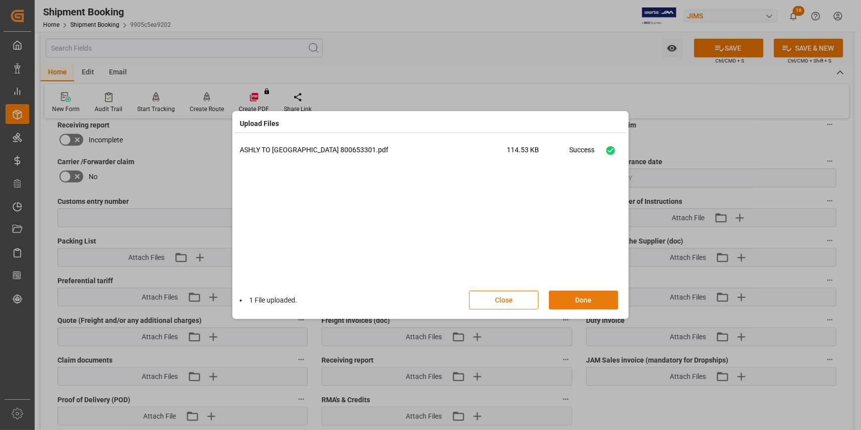
click at [588, 301] on button "Done" at bounding box center [583, 299] width 69 height 19
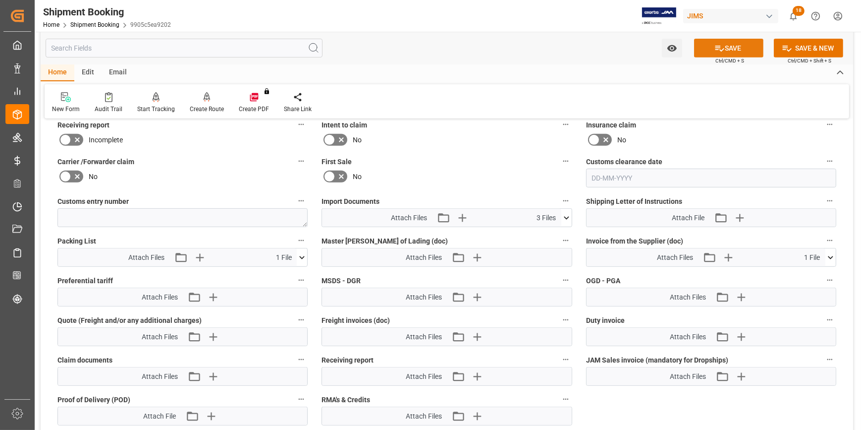
click at [729, 51] on button "SAVE" at bounding box center [728, 48] width 69 height 19
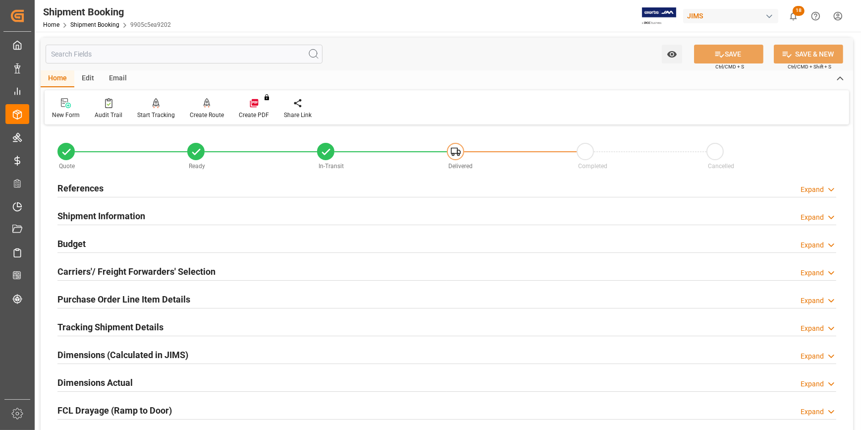
scroll to position [0, 0]
click at [206, 189] on div "References Expand" at bounding box center [446, 187] width 779 height 19
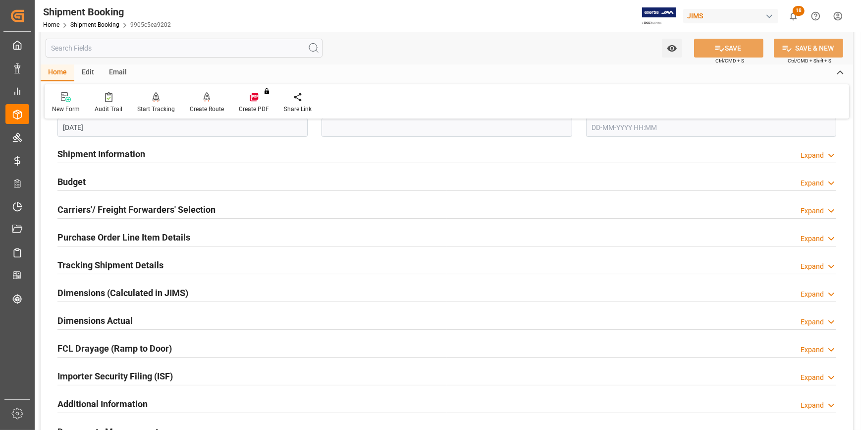
scroll to position [315, 0]
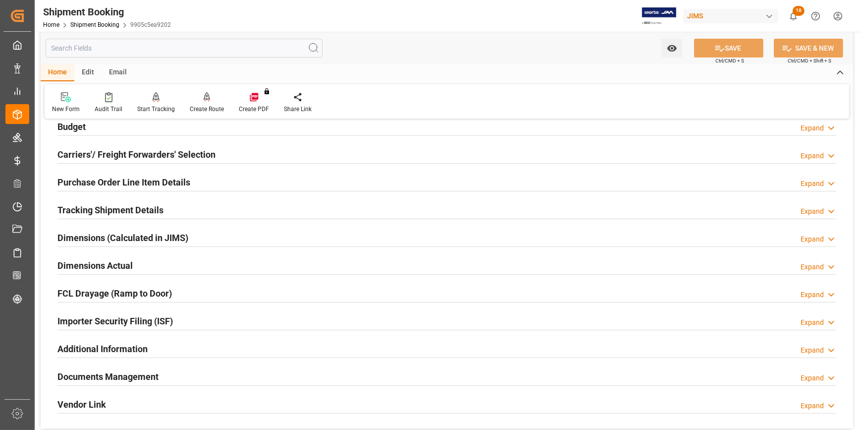
click at [204, 205] on div "Tracking Shipment Details Expand" at bounding box center [446, 209] width 779 height 19
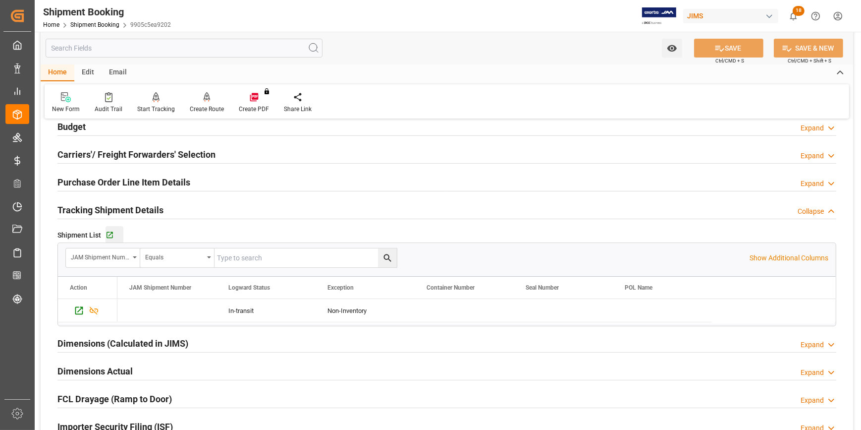
click at [117, 233] on div "Go to Shipment Tracking Grid" at bounding box center [115, 235] width 18 height 8
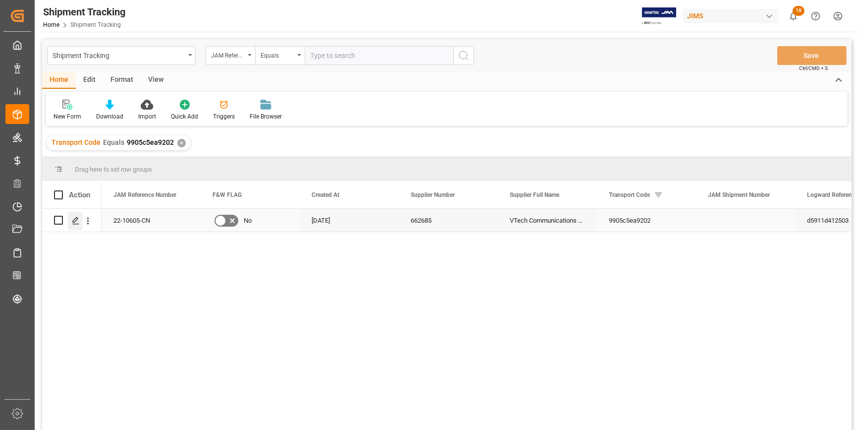
click at [74, 220] on icon "Press SPACE to select this row." at bounding box center [76, 220] width 8 height 8
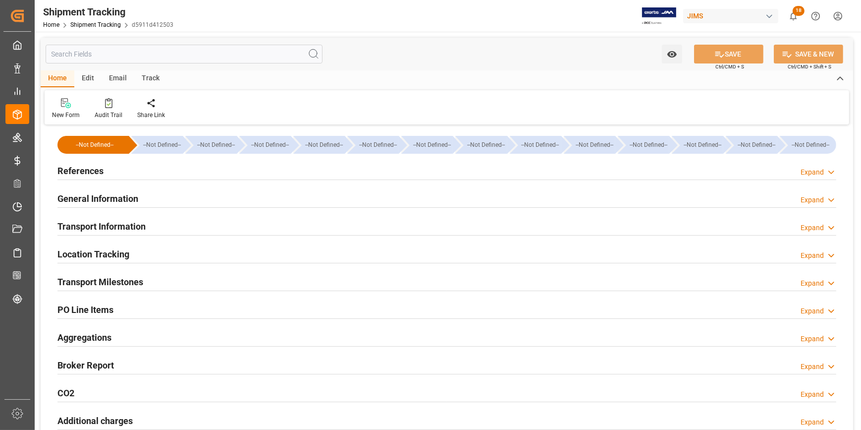
scroll to position [45, 0]
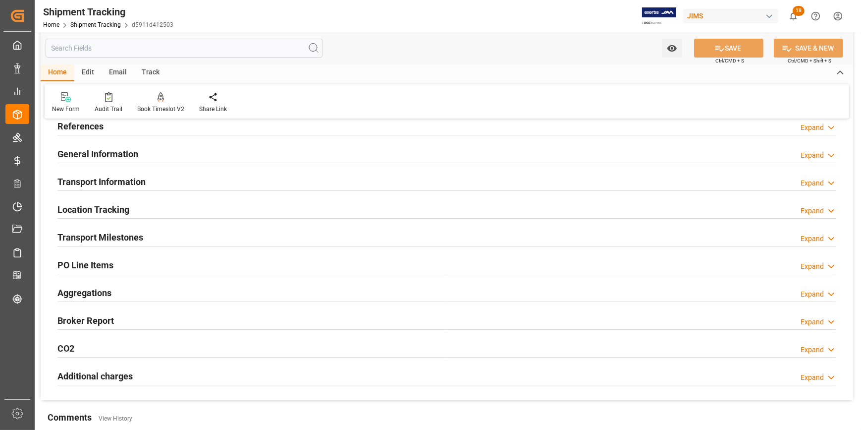
click at [193, 128] on div "References Expand" at bounding box center [446, 125] width 779 height 19
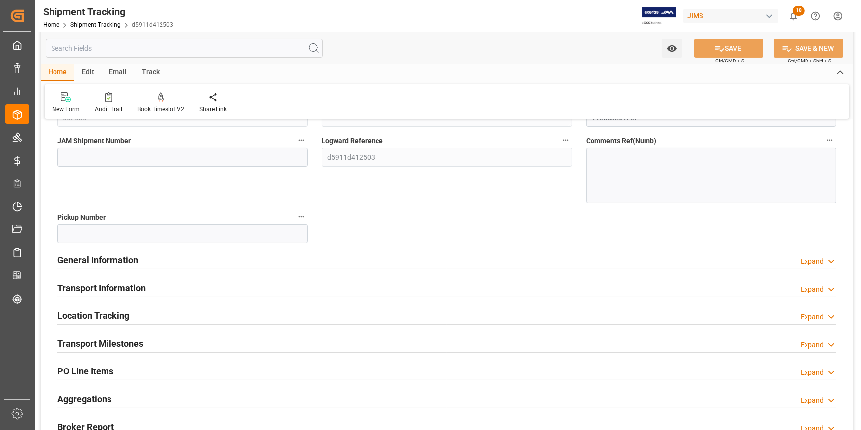
scroll to position [135, 0]
click at [200, 262] on div "General Information Expand" at bounding box center [446, 258] width 779 height 19
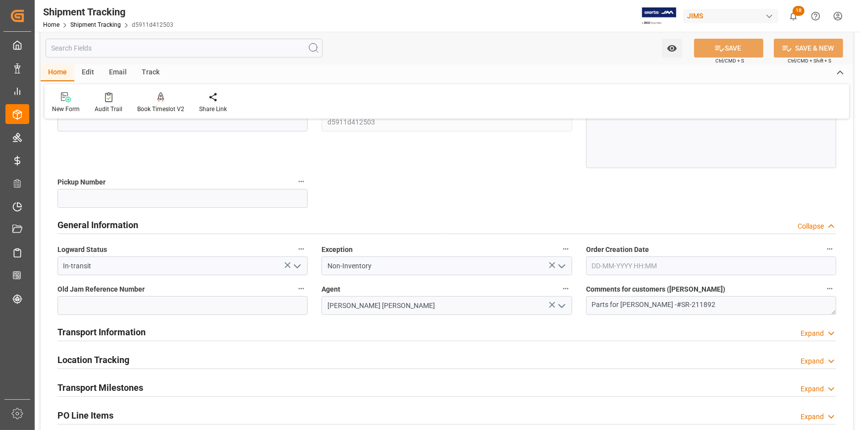
scroll to position [270, 0]
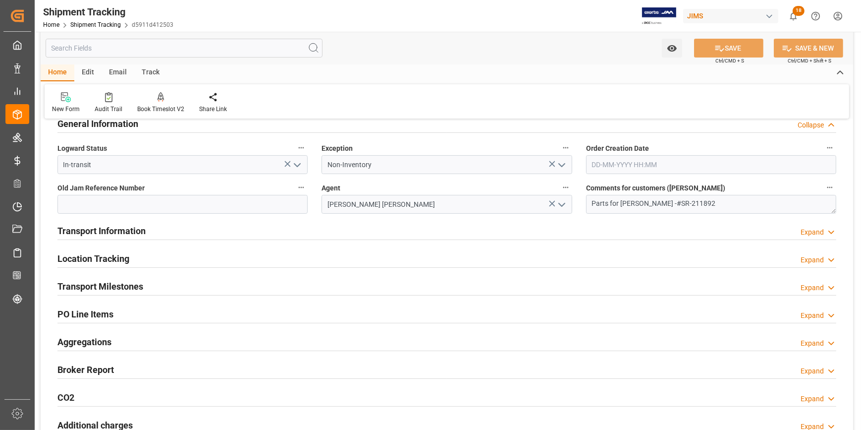
drag, startPoint x: 209, startPoint y: 283, endPoint x: 240, endPoint y: 294, distance: 33.5
click at [210, 285] on div "Transport Milestones Expand" at bounding box center [446, 285] width 779 height 19
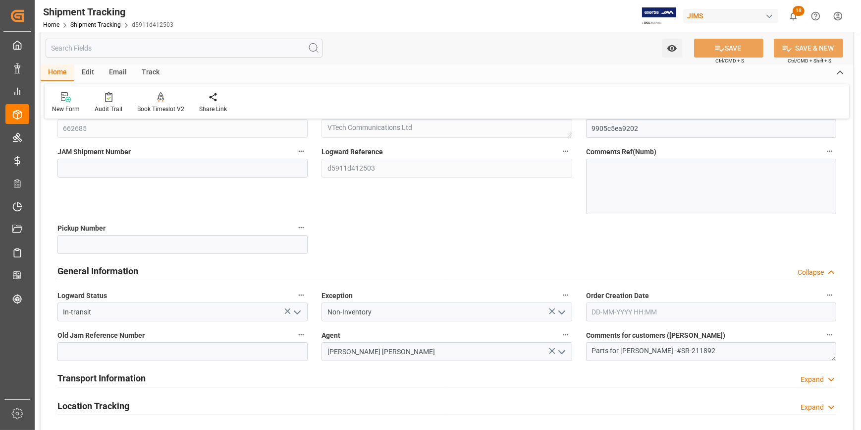
scroll to position [90, 0]
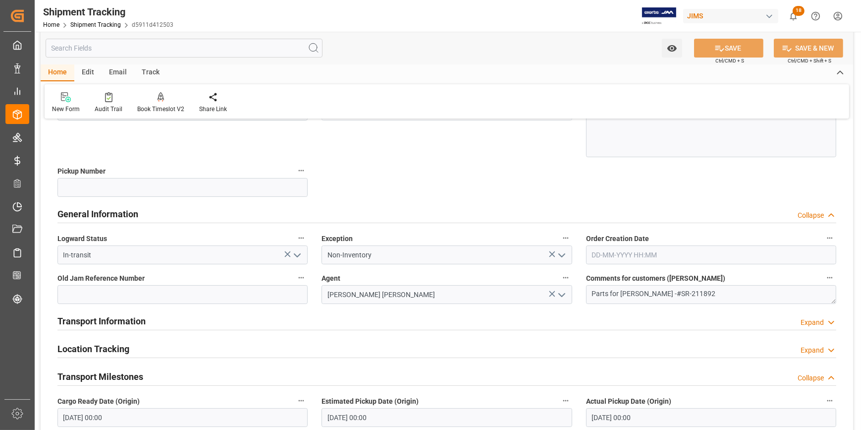
drag, startPoint x: 221, startPoint y: 317, endPoint x: 327, endPoint y: 332, distance: 107.1
click at [222, 317] on div "Transport Information Expand" at bounding box center [446, 320] width 779 height 19
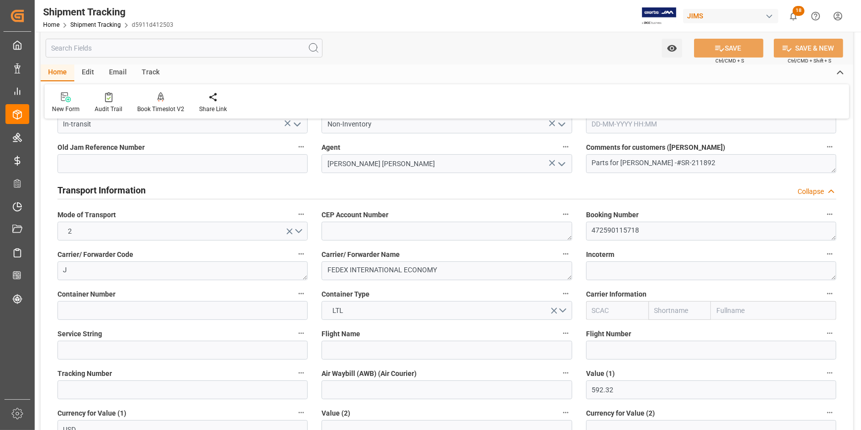
scroll to position [315, 0]
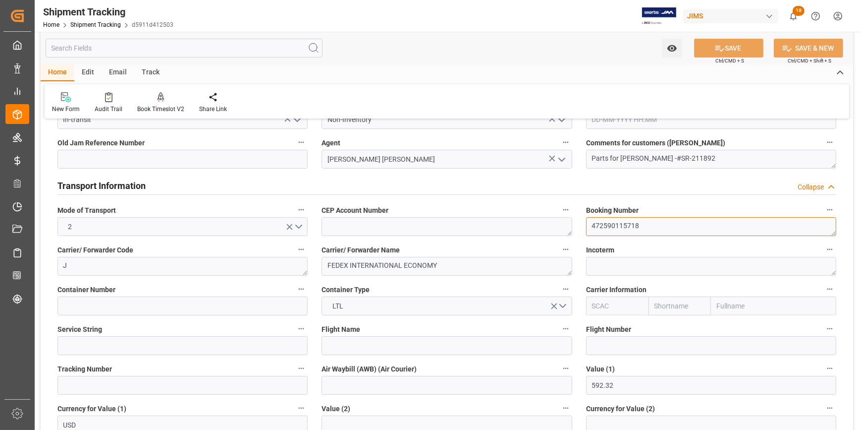
drag, startPoint x: 648, startPoint y: 226, endPoint x: 546, endPoint y: 225, distance: 102.1
